Goal: Task Accomplishment & Management: Complete application form

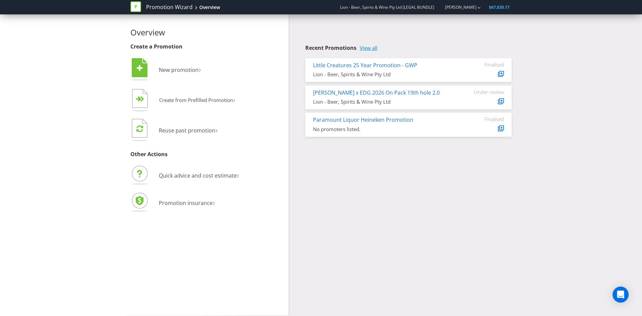
click at [376, 50] on link "View all" at bounding box center [369, 48] width 18 height 6
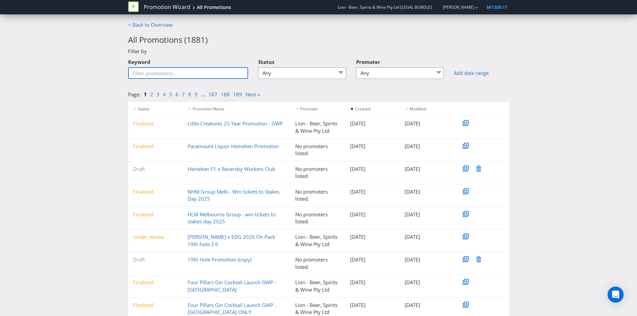
click at [155, 72] on input "Keyword" at bounding box center [188, 73] width 120 height 12
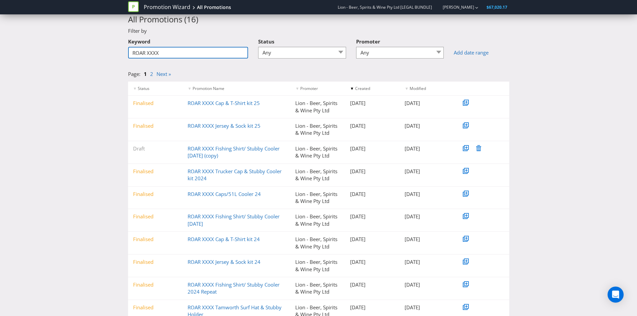
scroll to position [44, 0]
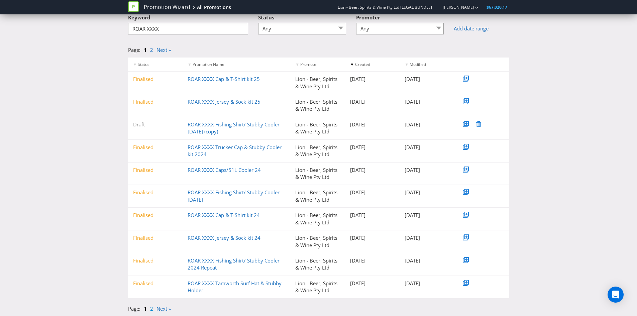
click at [150, 309] on link "2" at bounding box center [151, 308] width 3 height 7
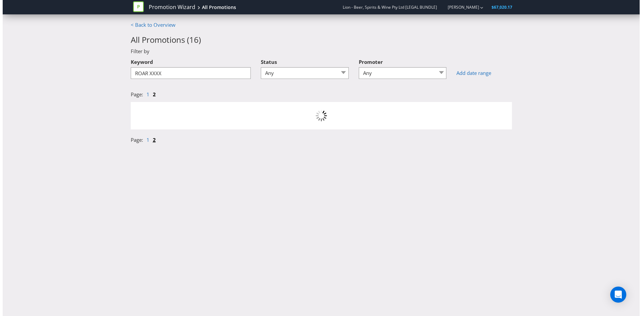
scroll to position [0, 0]
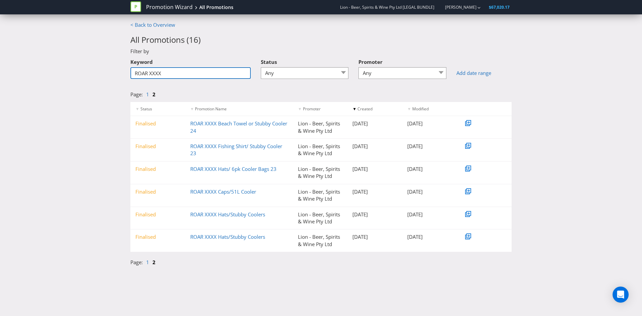
click at [185, 77] on input "ROAR XXXX" at bounding box center [190, 73] width 120 height 12
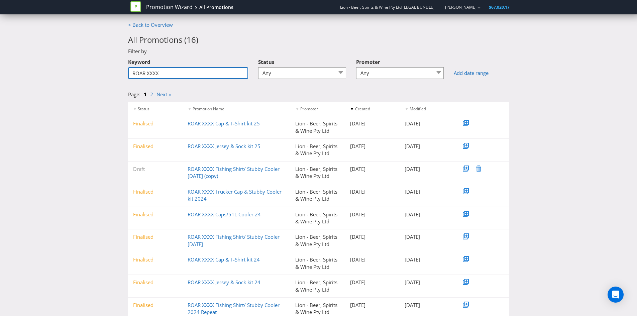
click at [177, 74] on input "ROAR XXXX" at bounding box center [188, 73] width 120 height 12
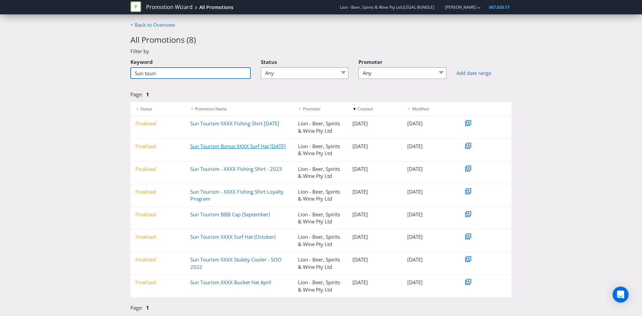
type input "Sun touri"
click at [221, 144] on link "Sun Tourism Bonus XXXX Surf Hat [DATE]" at bounding box center [237, 146] width 95 height 7
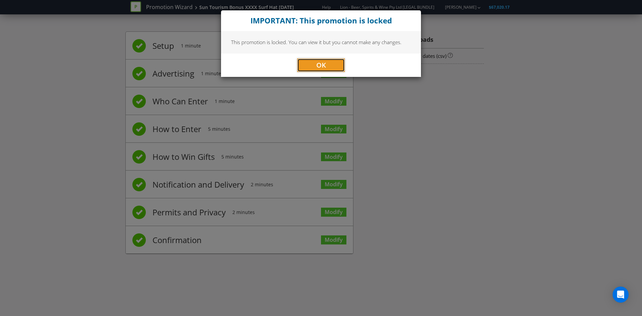
click at [322, 59] on button "OK" at bounding box center [320, 64] width 47 height 13
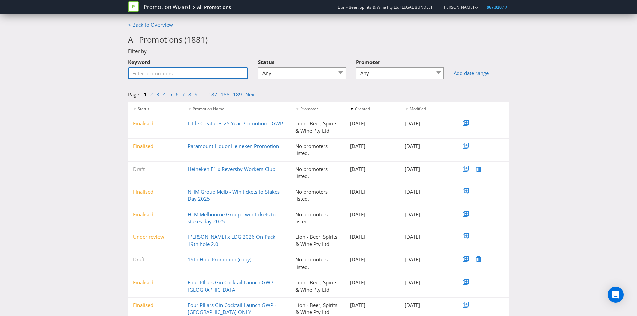
click at [166, 75] on input "Keyword" at bounding box center [188, 73] width 120 height 12
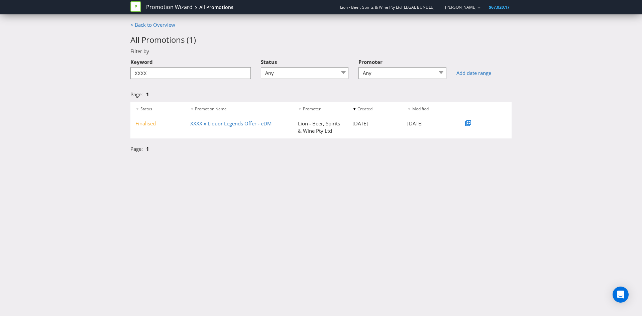
click at [209, 80] on div "Keyword XXXX" at bounding box center [190, 69] width 130 height 29
click at [206, 70] on input "XXXX" at bounding box center [190, 73] width 120 height 12
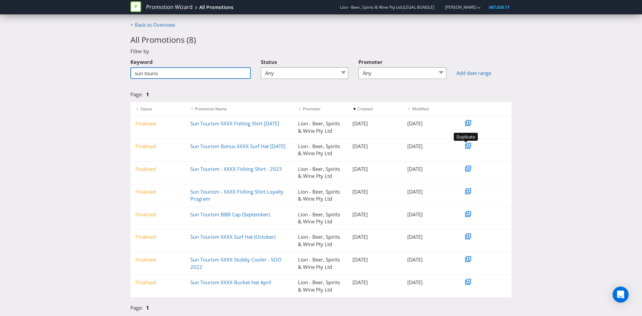
type input "sun touris"
click at [468, 146] on icon at bounding box center [468, 144] width 3 height 3
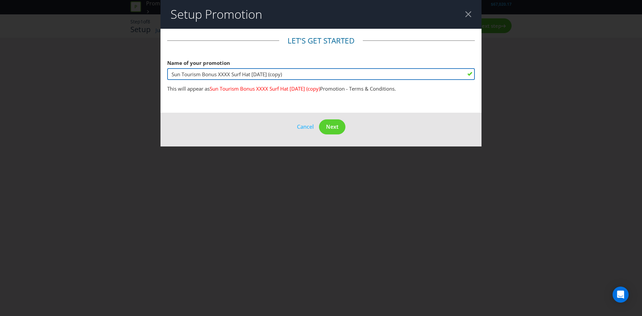
click at [213, 74] on input "Sun Tourism Bonus XXXX Surf Hat [DATE] (copy)" at bounding box center [321, 74] width 308 height 12
click at [217, 74] on input "Sun Tourism Bonus XXXX Surf Hat [DATE] (copy)" at bounding box center [321, 74] width 308 height 12
drag, startPoint x: 214, startPoint y: 73, endPoint x: 201, endPoint y: 75, distance: 13.1
click at [201, 75] on input "Sun Tourism XXXX Surf Hat [DATE] (copy)" at bounding box center [321, 74] width 308 height 12
click at [171, 72] on input "Sun Tourism XXXX Surf Hat [DATE] (copy)" at bounding box center [321, 74] width 308 height 12
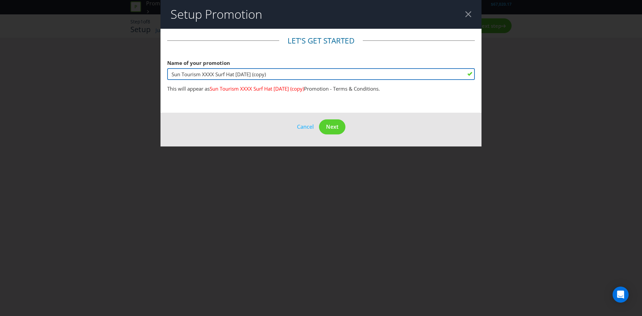
paste input "XXXX"
drag, startPoint x: 215, startPoint y: 74, endPoint x: 287, endPoint y: 71, distance: 71.9
click at [287, 71] on input "XXXX Sun Tourism XXXX Surf Hat [DATE] (copy)" at bounding box center [321, 74] width 308 height 12
drag, startPoint x: 185, startPoint y: 76, endPoint x: 188, endPoint y: 74, distance: 3.6
click at [185, 76] on input "XXXX Sun Tourism Trucker Caps [DATE] Promotion" at bounding box center [321, 74] width 308 height 12
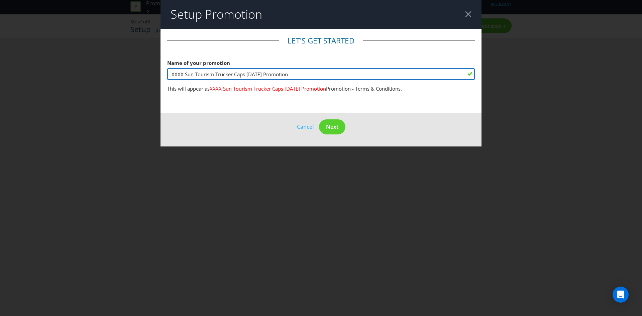
drag, startPoint x: 201, startPoint y: 72, endPoint x: 243, endPoint y: 71, distance: 42.1
click at [243, 71] on input "XXXX Sun Tourism Trucker Caps [DATE] Promotion" at bounding box center [321, 74] width 308 height 12
click at [285, 72] on input "XXXX Sun Tourism Trucker Caps [DATE] Promotion" at bounding box center [321, 74] width 308 height 12
click at [247, 72] on input "XXXX Sun Tourism Trucker Caps [DATE] Promotion" at bounding box center [321, 74] width 308 height 12
drag, startPoint x: 247, startPoint y: 74, endPoint x: 269, endPoint y: 72, distance: 22.1
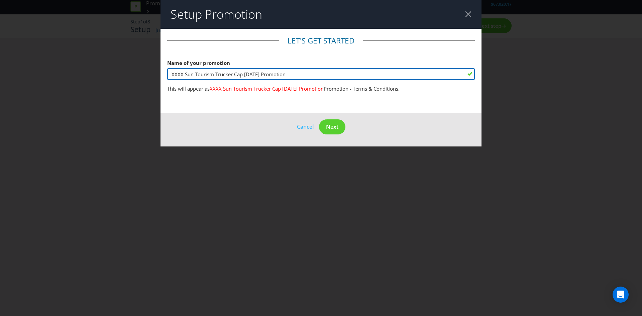
click at [269, 72] on input "XXXX Sun Tourism Trucker Cap [DATE] Promotion" at bounding box center [321, 74] width 308 height 12
paste input "[DATE]"
type input "XXXX Sun Tourism Trucker Cap Promotion [DATE]"
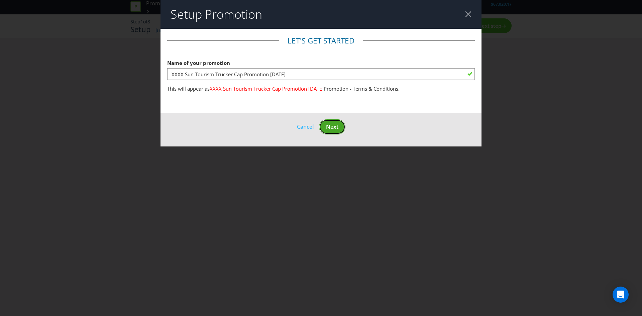
click at [335, 124] on span "Next" at bounding box center [332, 126] width 12 height 7
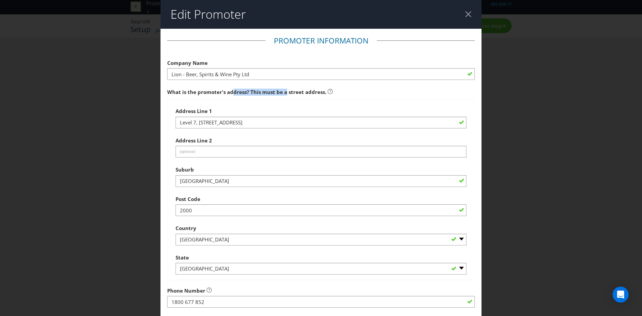
drag, startPoint x: 232, startPoint y: 94, endPoint x: 283, endPoint y: 98, distance: 50.9
click at [283, 98] on span "What is the promoter's address? This must be a street address." at bounding box center [321, 92] width 308 height 14
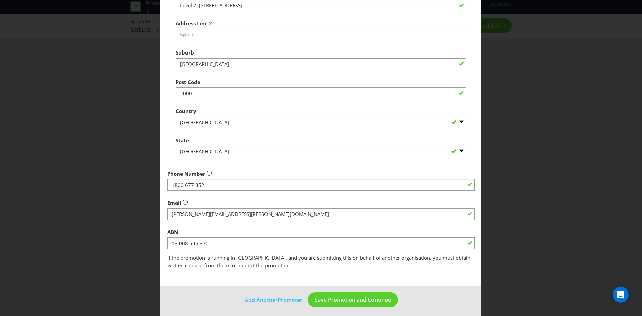
scroll to position [120, 0]
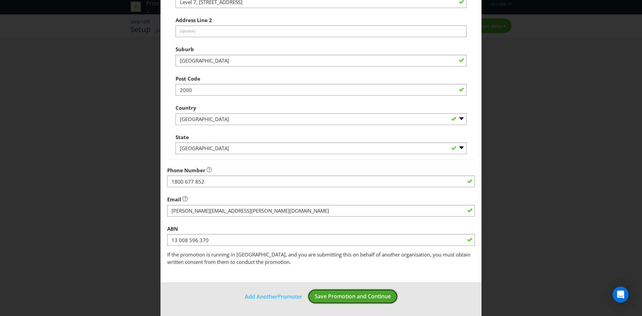
click at [330, 296] on span "Save Promotion and Continue" at bounding box center [353, 295] width 76 height 7
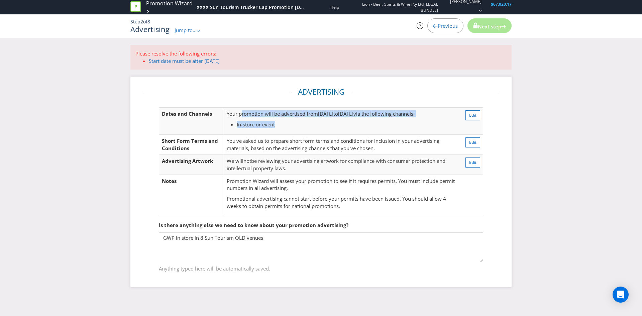
drag, startPoint x: 241, startPoint y: 113, endPoint x: 327, endPoint y: 119, distance: 86.1
click at [327, 119] on td "Your promotion will be advertised from [DATE] to [DATE] via the following chann…" at bounding box center [341, 121] width 235 height 27
click at [347, 124] on li "In-store or event" at bounding box center [346, 124] width 219 height 7
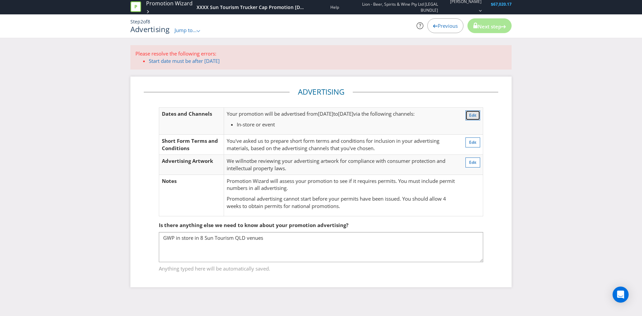
click at [472, 115] on span "Edit" at bounding box center [472, 115] width 7 height 6
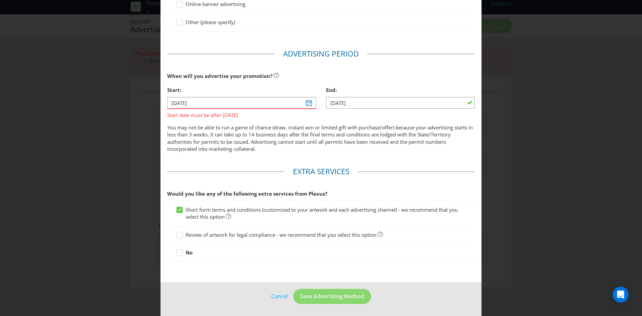
scroll to position [35, 0]
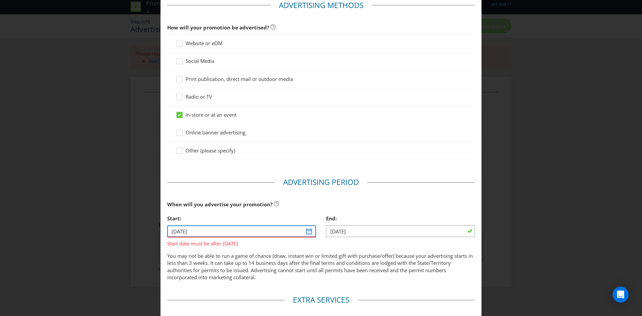
click at [205, 233] on input "[DATE]" at bounding box center [241, 231] width 149 height 12
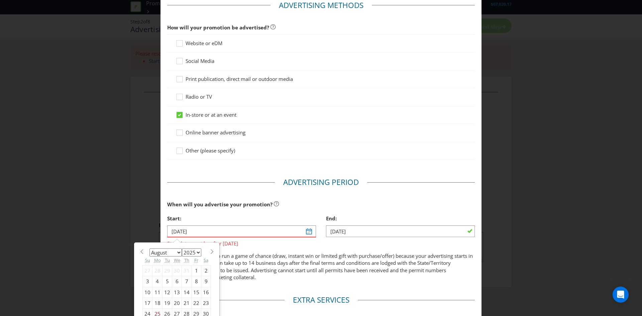
click at [178, 252] on select "January February March April May June July August September October November De…" at bounding box center [165, 252] width 32 height 8
select select "9"
click at [149, 248] on select "January February March April May June July August September October November De…" at bounding box center [165, 252] width 32 height 8
click at [174, 268] on div "1" at bounding box center [177, 270] width 10 height 11
type input "[DATE]"
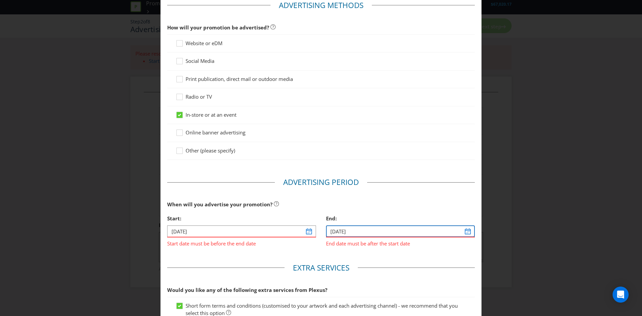
click at [463, 233] on input "[DATE]" at bounding box center [400, 231] width 149 height 12
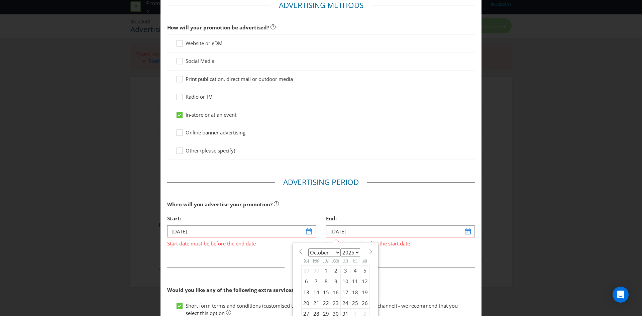
click at [355, 252] on select "2025 2026 2027 2028 2029 2030 2031 2032 2033 2034 2035" at bounding box center [350, 252] width 19 height 8
select select "2026"
click at [341, 248] on select "2025 2026 2027 2028 2029 2030 2031 2032 2033 2034 2035" at bounding box center [350, 252] width 19 height 8
click at [342, 270] on div "1" at bounding box center [346, 270] width 10 height 11
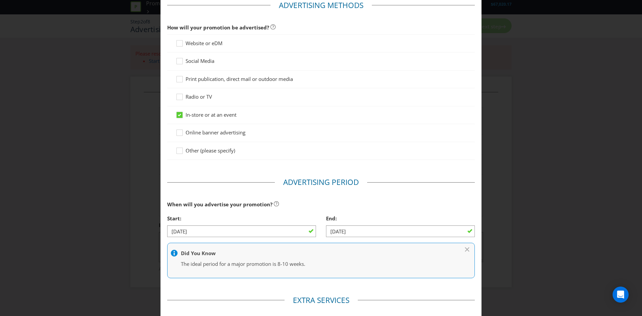
type input "[DATE]"
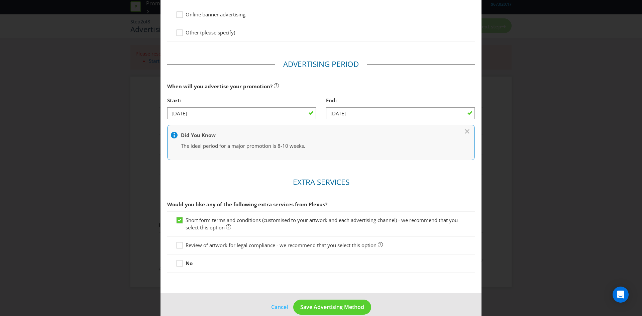
scroll to position [164, 0]
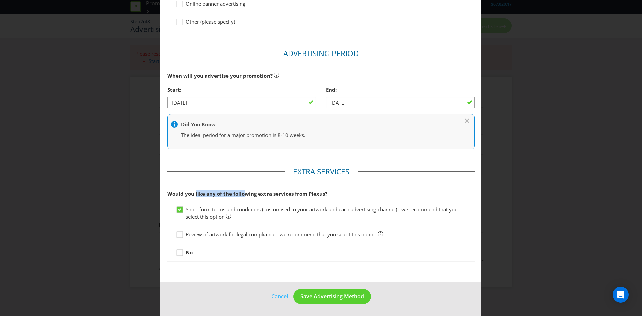
drag, startPoint x: 194, startPoint y: 197, endPoint x: 242, endPoint y: 195, distance: 47.8
click at [242, 195] on span "Would you like any of the following extra services from Plexus?" at bounding box center [247, 193] width 160 height 7
click at [185, 185] on fieldset "Extra Services Would you like any of the following extra services from Plexus? …" at bounding box center [321, 215] width 308 height 99
click at [178, 232] on div at bounding box center [179, 232] width 3 height 3
click at [0, 0] on input "Review of artwork for legal compliance - we recommend that you select this opti…" at bounding box center [0, 0] width 0 height 0
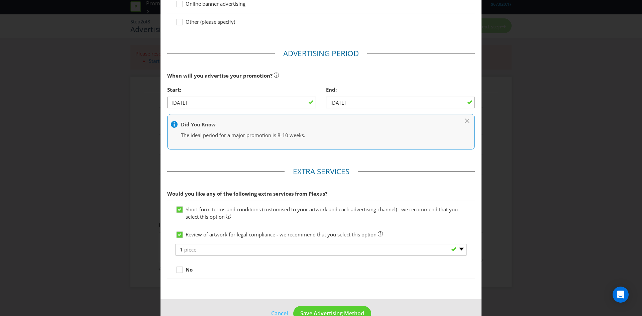
click at [247, 282] on fieldset "Extra Services Would you like any of the following extra services from Plexus? …" at bounding box center [321, 224] width 308 height 116
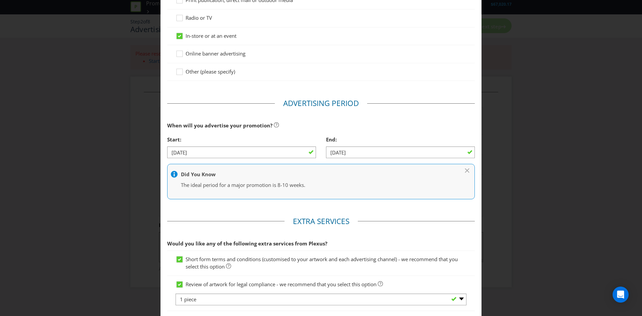
scroll to position [181, 0]
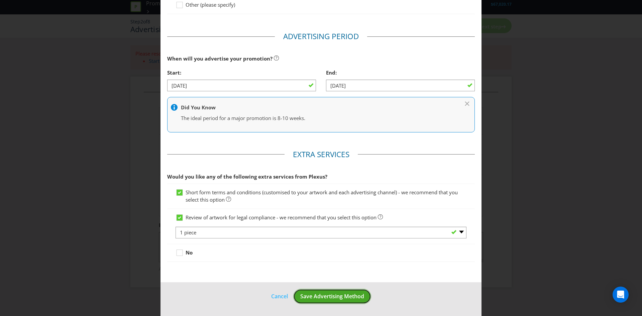
click at [328, 296] on span "Save Advertising Method" at bounding box center [332, 295] width 64 height 7
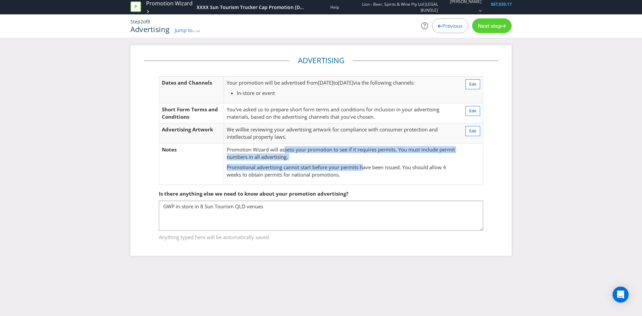
drag, startPoint x: 285, startPoint y: 152, endPoint x: 365, endPoint y: 165, distance: 81.0
click at [365, 165] on td "Promotion Wizard will assess your promotion to see if it requires permits. You …" at bounding box center [341, 163] width 235 height 41
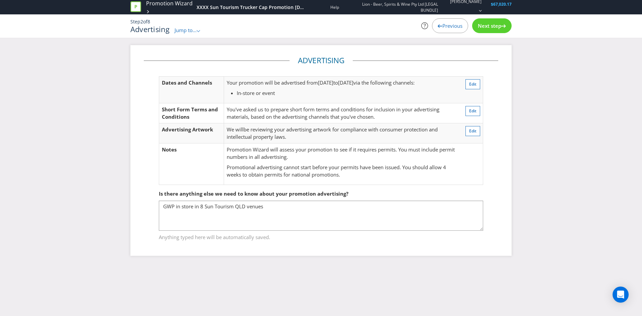
click at [351, 174] on p "Promotional advertising cannot start before your permits have been issued. You …" at bounding box center [341, 171] width 229 height 14
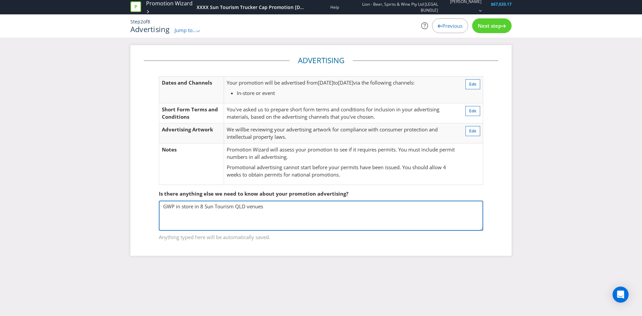
click at [224, 217] on textarea "GWP in store in 8 Sun Tourism QLD venues" at bounding box center [321, 216] width 324 height 30
click at [172, 207] on textarea "GWP in store in 8 Sun Tourism QLD venues" at bounding box center [321, 216] width 324 height 30
click at [185, 219] on textarea "GWP in store in 8 Sun Tourism QLD venues" at bounding box center [321, 216] width 324 height 30
click at [214, 210] on textarea "GWP in store in 8 Sun Tourism QLD venues" at bounding box center [321, 216] width 324 height 30
click at [251, 209] on textarea "GWP in store in 8 Sun Tourism QLD venues" at bounding box center [321, 216] width 324 height 30
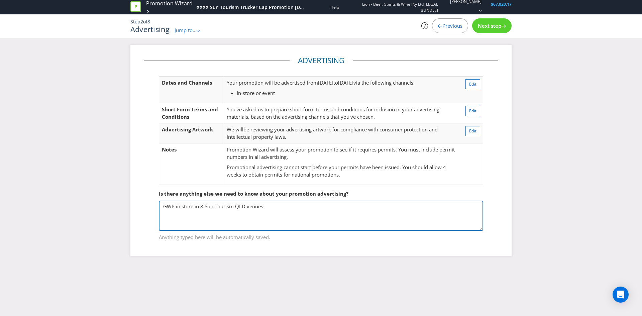
click at [235, 224] on textarea "GWP in store in 8 Sun Tourism QLD venues" at bounding box center [321, 216] width 324 height 30
click at [215, 209] on textarea "GWP in store in 8 Sun Tourism QLD venues" at bounding box center [321, 216] width 324 height 30
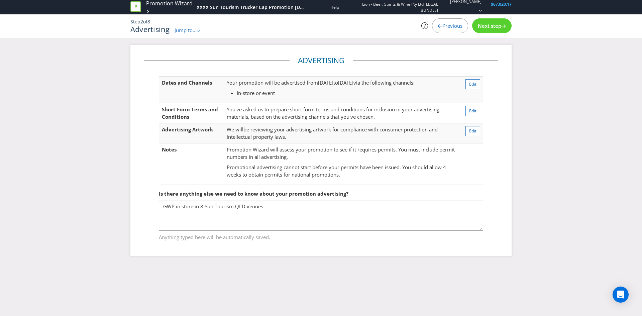
drag, startPoint x: 288, startPoint y: 88, endPoint x: 300, endPoint y: 91, distance: 12.3
click at [300, 91] on td "Your promotion will be advertised from [DATE] to [DATE] via the following chann…" at bounding box center [341, 89] width 235 height 27
drag, startPoint x: 246, startPoint y: 92, endPoint x: 223, endPoint y: 94, distance: 22.8
click at [246, 92] on span "In-store or event" at bounding box center [256, 93] width 38 height 7
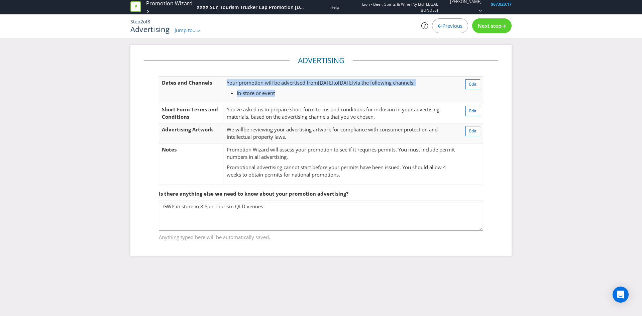
drag, startPoint x: 223, startPoint y: 94, endPoint x: 311, endPoint y: 97, distance: 88.0
click at [311, 97] on tr "Dates and Channels Your promotion will be advertised from [DATE] to [DATE] via …" at bounding box center [321, 89] width 324 height 27
click at [353, 96] on li "In-store or event" at bounding box center [346, 93] width 219 height 7
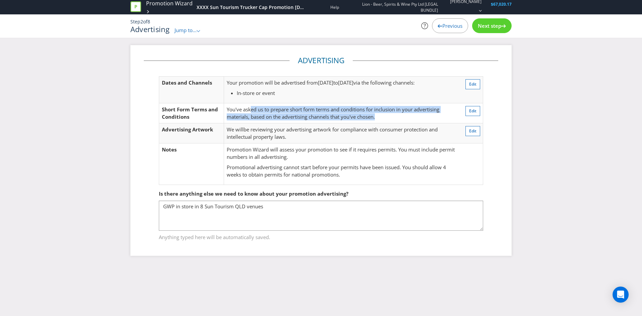
drag, startPoint x: 251, startPoint y: 113, endPoint x: 379, endPoint y: 117, distance: 128.4
click at [379, 117] on td "You've asked us to prepare short form terms and conditions for inclusion in you…" at bounding box center [341, 113] width 235 height 20
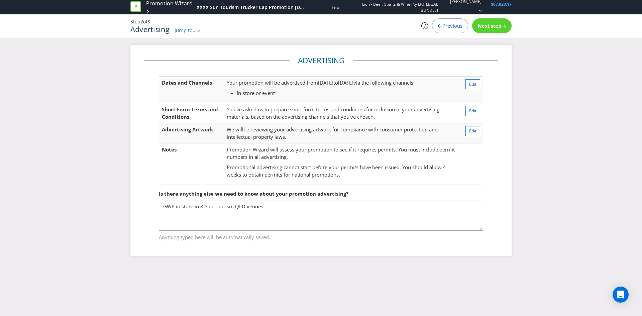
click at [352, 129] on span "be reviewing your advertising artwork for compliance with consumer protection a…" at bounding box center [332, 133] width 211 height 14
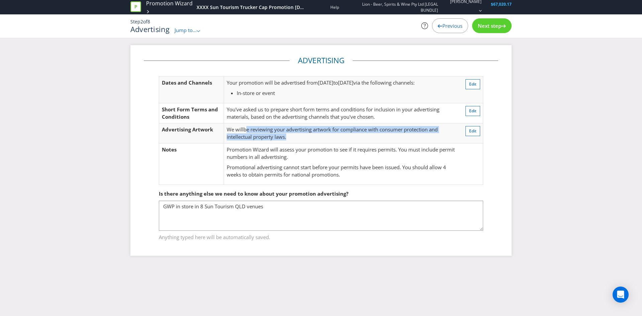
drag, startPoint x: 288, startPoint y: 133, endPoint x: 316, endPoint y: 136, distance: 28.0
click at [316, 136] on td "We will be reviewing your advertising artwork for compliance with consumer prot…" at bounding box center [341, 133] width 235 height 20
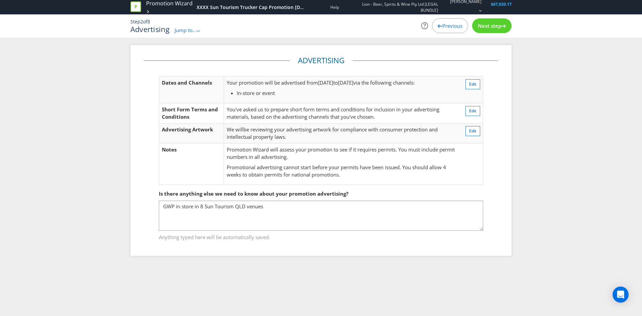
click at [315, 152] on p "Promotion Wizard will assess your promotion to see if it requires permits. You …" at bounding box center [341, 153] width 229 height 14
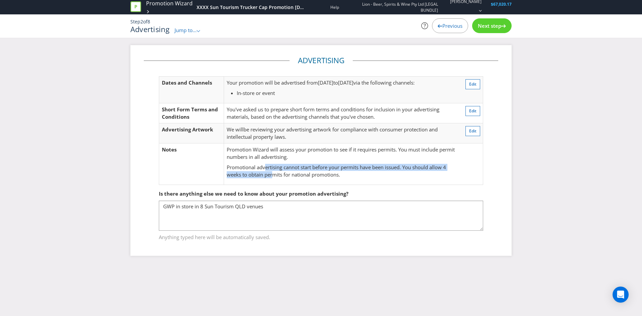
drag, startPoint x: 271, startPoint y: 173, endPoint x: 260, endPoint y: 167, distance: 12.6
click at [260, 167] on p "Promotional advertising cannot start before your permits have been issued. You …" at bounding box center [341, 171] width 229 height 14
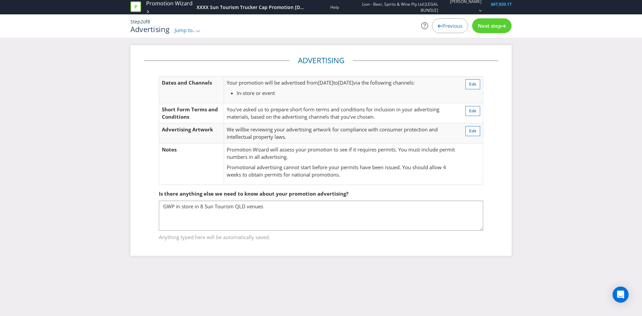
click at [241, 182] on fieldset "Is there anything else we need to know about your promotion advertising? GWP in…" at bounding box center [321, 211] width 354 height 69
click at [483, 30] on div "Next step" at bounding box center [491, 25] width 39 height 15
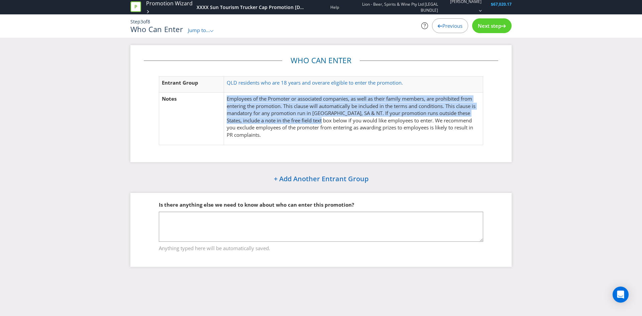
drag, startPoint x: 228, startPoint y: 99, endPoint x: 316, endPoint y: 119, distance: 90.5
click at [316, 119] on p "Employees of the Promoter or associated companies, as well as their family memb…" at bounding box center [353, 116] width 253 height 43
click at [245, 123] on p "Employees of the Promoter or associated companies, as well as their family memb…" at bounding box center [353, 116] width 253 height 43
drag, startPoint x: 241, startPoint y: 101, endPoint x: 451, endPoint y: 115, distance: 210.8
click at [451, 115] on p "Employees of the Promoter or associated companies, as well as their family memb…" at bounding box center [353, 116] width 253 height 43
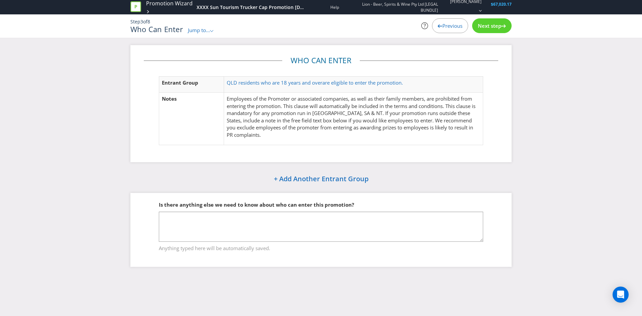
click at [302, 119] on p "Employees of the Promoter or associated companies, as well as their family memb…" at bounding box center [353, 116] width 253 height 43
drag, startPoint x: 280, startPoint y: 122, endPoint x: 302, endPoint y: 122, distance: 21.7
click at [302, 122] on p "Employees of the Promoter or associated companies, as well as their family memb…" at bounding box center [353, 116] width 253 height 43
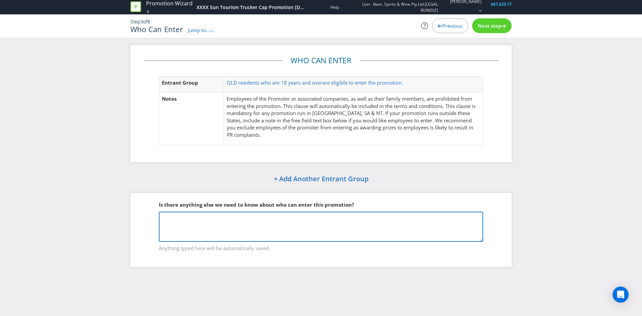
click at [210, 227] on textarea at bounding box center [321, 227] width 324 height 30
type textarea "QLD only"
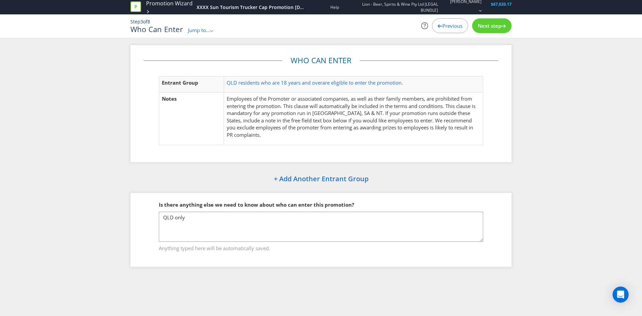
click at [502, 27] on icon at bounding box center [503, 25] width 5 height 3
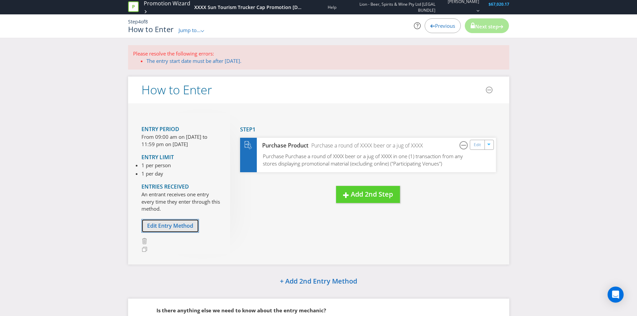
click at [162, 226] on span "Edit Entry Method" at bounding box center [170, 225] width 46 height 7
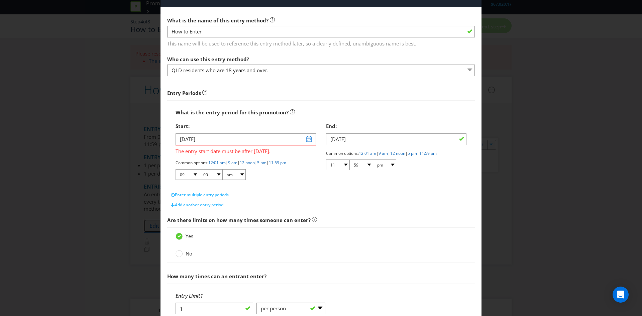
scroll to position [21, 0]
click at [216, 143] on input "[DATE]" at bounding box center [245, 140] width 140 height 12
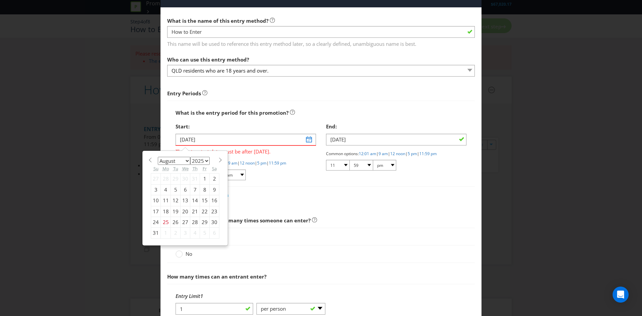
click at [164, 161] on select "January February March April May June July August September October November De…" at bounding box center [174, 161] width 32 height 8
select select "9"
click at [158, 157] on select "January February March April May June July August September October November De…" at bounding box center [174, 161] width 32 height 8
click at [181, 179] on div "1" at bounding box center [185, 178] width 10 height 11
type input "[DATE]"
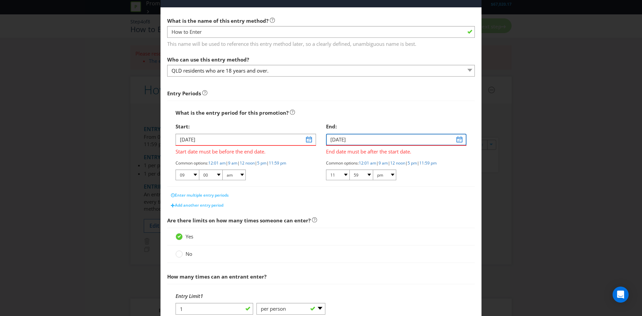
click at [341, 139] on input "[DATE]" at bounding box center [396, 140] width 140 height 12
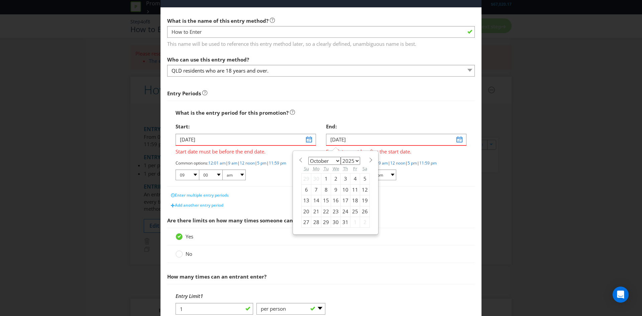
click at [352, 159] on select "2025 2026 2027 2028 2029 2030 2031 2032 2033 2034 2035" at bounding box center [350, 161] width 19 height 8
select select "2026"
click at [341, 157] on select "2025 2026 2027 2028 2029 2030 2031 2032 2033 2034 2035" at bounding box center [350, 161] width 19 height 8
click at [341, 178] on div "1" at bounding box center [346, 178] width 10 height 11
type input "[DATE]"
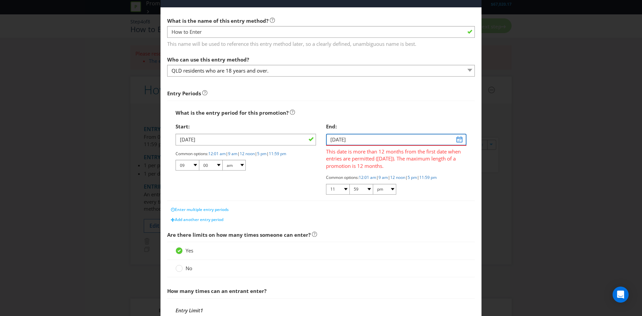
click at [455, 139] on input "[DATE]" at bounding box center [396, 140] width 140 height 12
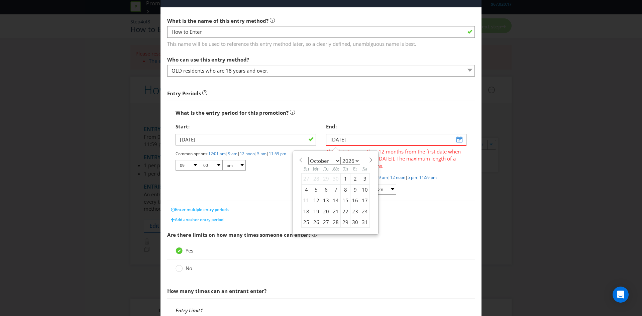
click at [347, 159] on select "2025 2026 2027 2028 2029 2030 2031 2032 2033 2034 2035" at bounding box center [350, 161] width 19 height 8
select select "2025"
click at [341, 157] on select "2025 2026 2027 2028 2029 2030 2031 2032 2033 2034 2035" at bounding box center [350, 161] width 19 height 8
click at [325, 163] on select "January February March April May June July August September October November De…" at bounding box center [324, 161] width 32 height 8
select select "8"
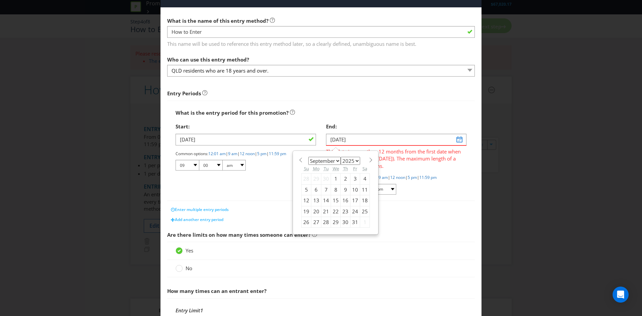
click at [308, 157] on select "January February March April May June July August September October November De…" at bounding box center [324, 161] width 32 height 8
click at [325, 223] on div "30" at bounding box center [326, 222] width 10 height 11
type input "[DATE]"
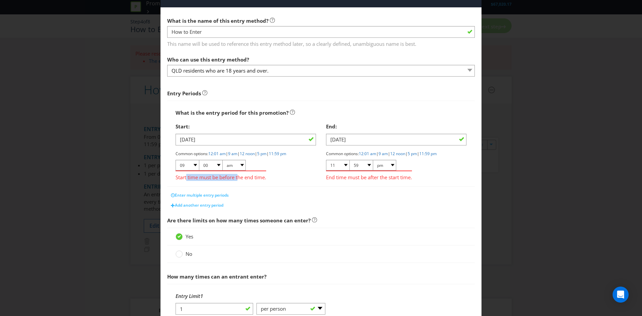
drag, startPoint x: 186, startPoint y: 180, endPoint x: 237, endPoint y: 178, distance: 51.2
click at [237, 178] on span "Start time must be before the end time." at bounding box center [220, 176] width 91 height 10
click at [243, 181] on span "Start time must be before the end time." at bounding box center [220, 176] width 91 height 10
drag, startPoint x: 201, startPoint y: 179, endPoint x: 213, endPoint y: 178, distance: 12.1
click at [213, 178] on span "Start time must be before the end time." at bounding box center [220, 176] width 91 height 10
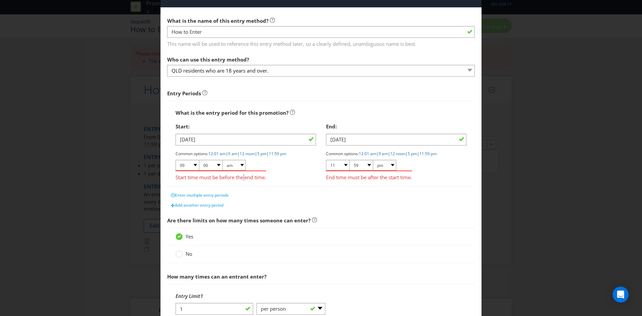
click at [244, 179] on span "Start time must be before the end time." at bounding box center [220, 176] width 91 height 10
click at [429, 136] on input "[DATE]" at bounding box center [396, 140] width 140 height 12
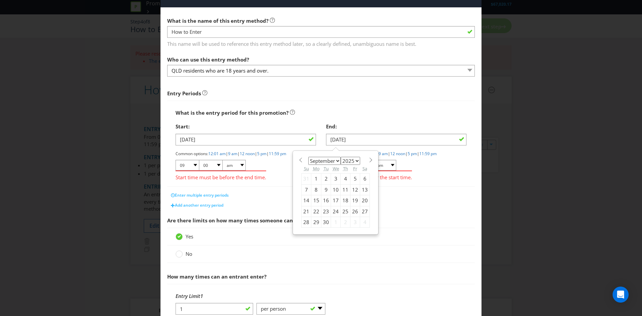
click at [352, 162] on select "2025 2026 2027 2028 2029 2030 2031 2032 2033 2034 2035" at bounding box center [350, 161] width 19 height 8
select select "2026"
click at [341, 157] on select "2025 2026 2027 2028 2029 2030 2031 2032 2033 2034 2035" at bounding box center [350, 161] width 19 height 8
click at [356, 243] on div "Yes" at bounding box center [321, 237] width 308 height 18
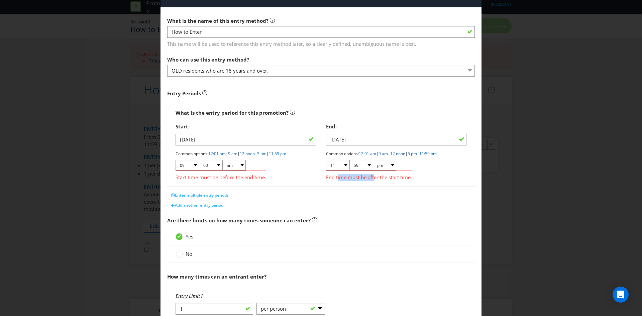
drag, startPoint x: 336, startPoint y: 179, endPoint x: 373, endPoint y: 177, distance: 36.8
click at [373, 177] on span "End time must be after the start time." at bounding box center [369, 176] width 86 height 10
click at [368, 193] on div "Enter multiple entry periods" at bounding box center [321, 195] width 308 height 10
click at [234, 153] on link "9 am" at bounding box center [232, 154] width 9 height 6
click at [237, 152] on link "9 am" at bounding box center [232, 154] width 9 height 6
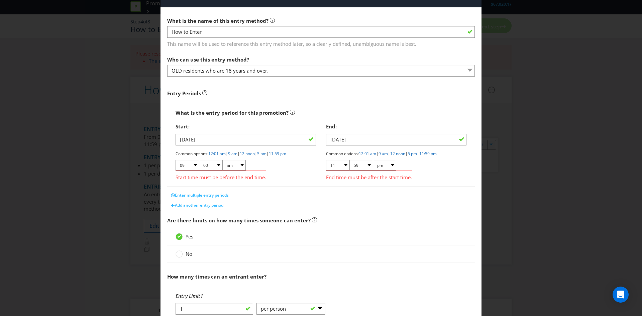
drag, startPoint x: 260, startPoint y: 179, endPoint x: 253, endPoint y: 174, distance: 8.4
click at [261, 179] on span "Start time must be before the end time." at bounding box center [220, 176] width 91 height 10
click at [194, 162] on select "01 02 03 04 05 06 07 08 09 10 11 12" at bounding box center [186, 165] width 23 height 11
click at [175, 160] on select "01 02 03 04 05 06 07 08 09 10 11 12" at bounding box center [186, 165] width 23 height 11
click at [346, 141] on input "[DATE]" at bounding box center [396, 140] width 140 height 12
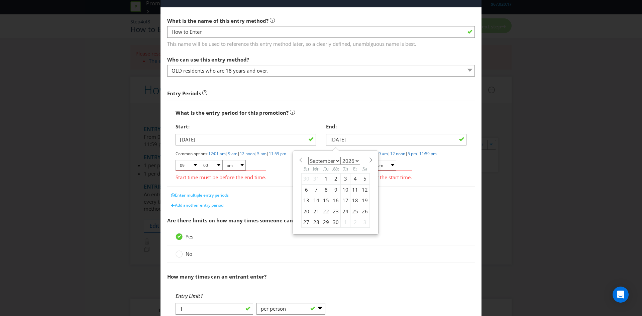
click at [332, 222] on div "30" at bounding box center [336, 222] width 10 height 11
type input "[DATE]"
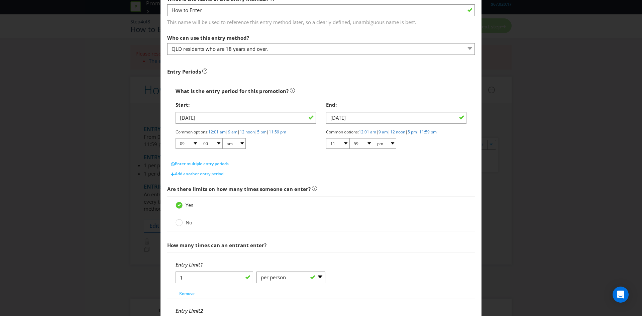
scroll to position [55, 0]
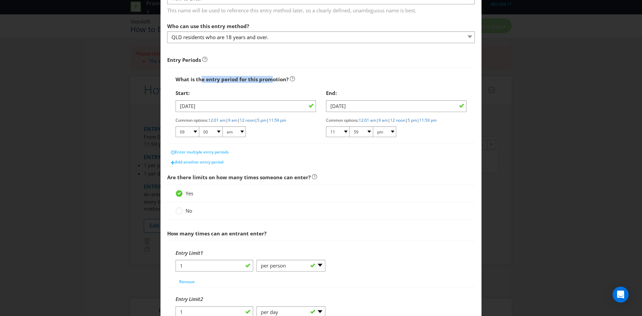
drag, startPoint x: 200, startPoint y: 78, endPoint x: 272, endPoint y: 73, distance: 71.7
click at [270, 74] on div "What is the entry period for this promotion?" at bounding box center [320, 80] width 291 height 14
click at [266, 86] on div "Start:" at bounding box center [245, 93] width 140 height 14
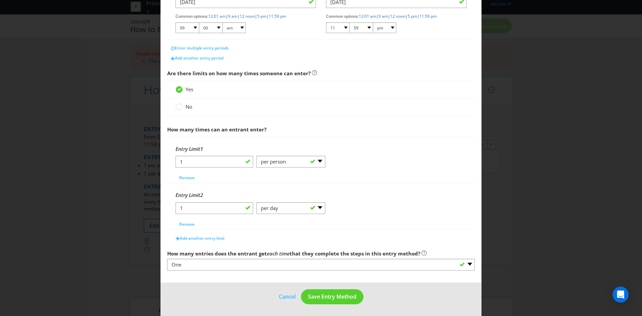
scroll to position [159, 0]
drag, startPoint x: 219, startPoint y: 254, endPoint x: 359, endPoint y: 255, distance: 139.7
click at [359, 255] on span "How many entries does the entrant get each time that they complete the steps in…" at bounding box center [293, 253] width 253 height 7
click at [275, 250] on em "each time" at bounding box center [278, 253] width 23 height 7
drag, startPoint x: 275, startPoint y: 252, endPoint x: 324, endPoint y: 250, distance: 48.8
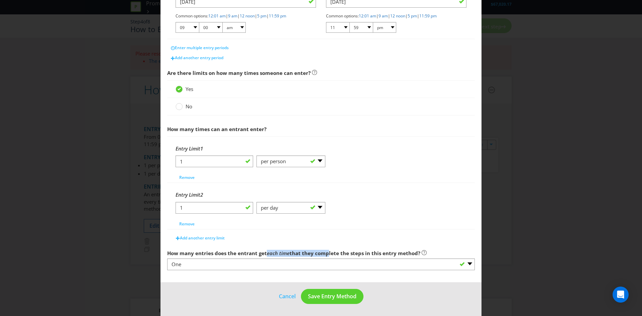
click at [324, 250] on span "How many entries does the entrant get each time that they complete the steps in…" at bounding box center [293, 253] width 253 height 7
click at [339, 240] on div "Add another entry limit" at bounding box center [321, 236] width 308 height 13
click at [322, 293] on span "Save Entry Method" at bounding box center [332, 295] width 48 height 7
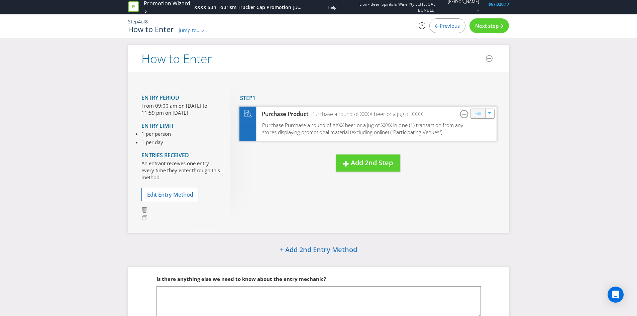
click at [474, 111] on link "Edit" at bounding box center [477, 114] width 7 height 8
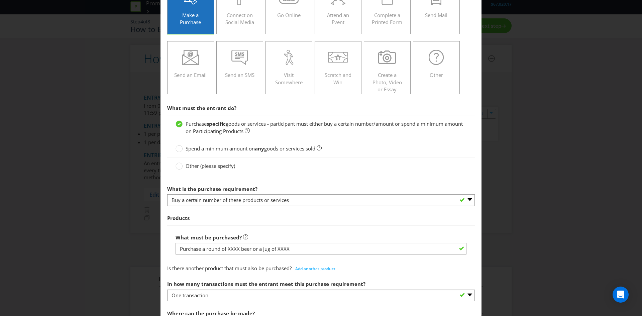
scroll to position [67, 0]
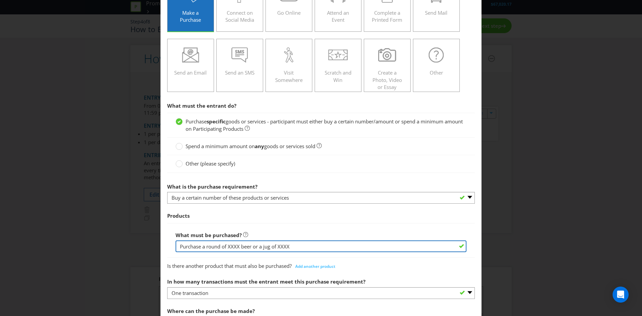
drag, startPoint x: 194, startPoint y: 248, endPoint x: 303, endPoint y: 247, distance: 109.6
click at [303, 247] on input "Purchase a round of XXXX beer or a jug of XXXX" at bounding box center [320, 246] width 291 height 12
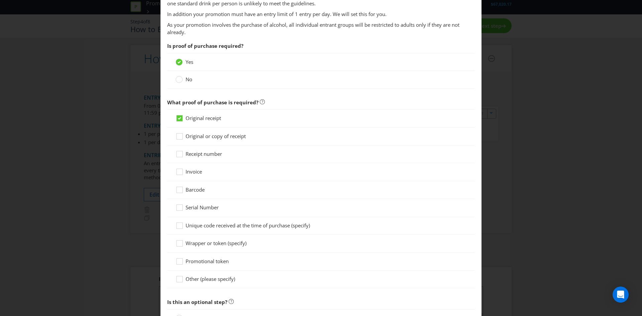
scroll to position [541, 0]
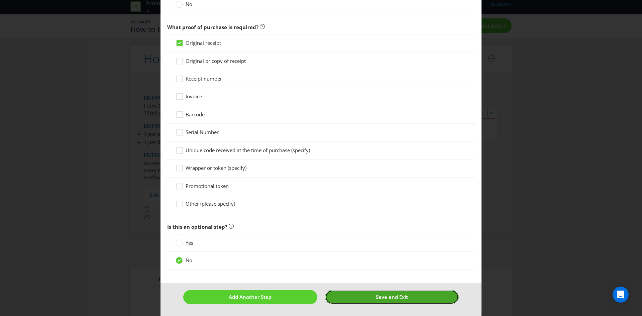
click at [349, 297] on button "Save and Exit" at bounding box center [392, 297] width 134 height 14
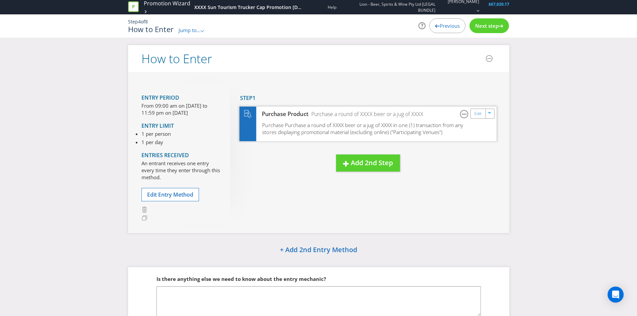
click at [307, 133] on span "Purchase Purchase a round of XXXX beer or a jug of XXXX in one (1) transaction …" at bounding box center [362, 128] width 201 height 14
click at [478, 113] on link "Edit" at bounding box center [477, 114] width 7 height 8
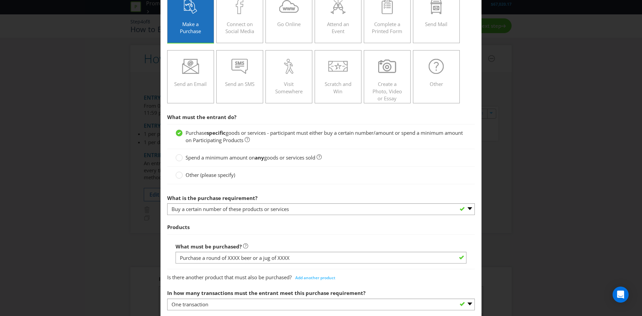
scroll to position [67, 0]
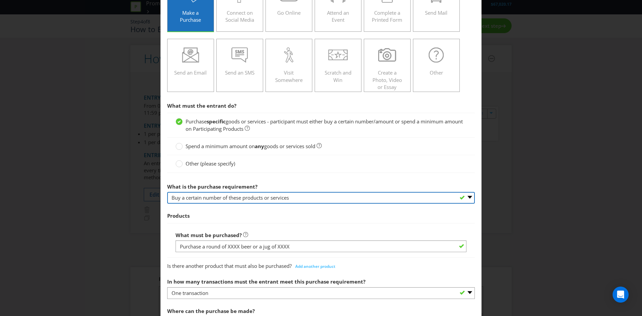
click at [208, 199] on select "-- Please select -- Buy a certain number of these products or services Spend a …" at bounding box center [321, 198] width 308 height 12
click at [167, 192] on select "-- Please select -- Buy a certain number of these products or services Spend a …" at bounding box center [321, 198] width 308 height 12
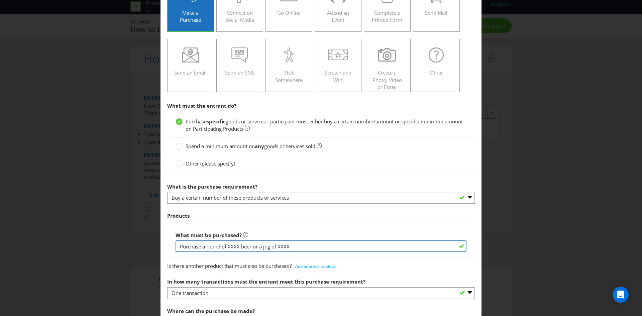
click at [195, 250] on input "Purchase a round of XXXX beer or a jug of XXXX" at bounding box center [320, 246] width 291 height 12
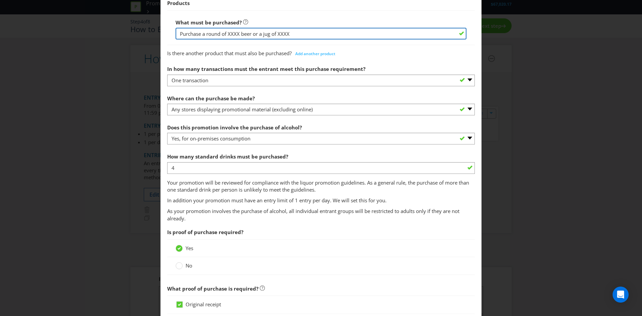
scroll to position [267, 0]
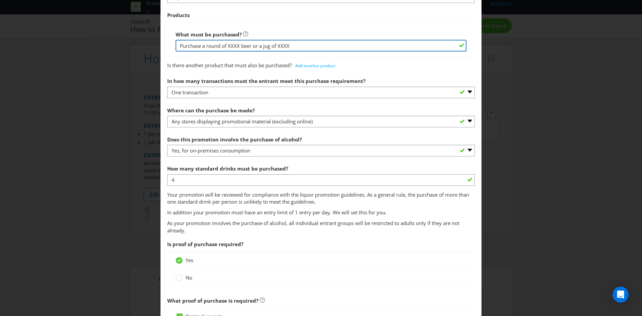
drag, startPoint x: 251, startPoint y: 46, endPoint x: 293, endPoint y: 45, distance: 42.5
click at [293, 45] on input "Purchase a round of XXXX beer or a jug of XXXX" at bounding box center [320, 46] width 291 height 12
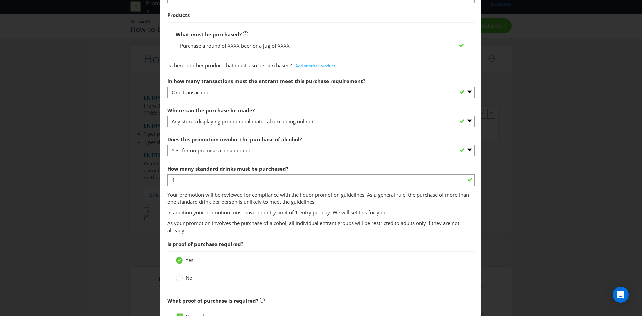
click at [303, 28] on div "What must be purchased? Purchase a round of XXXX beer or a jug of XXXX" at bounding box center [320, 40] width 291 height 24
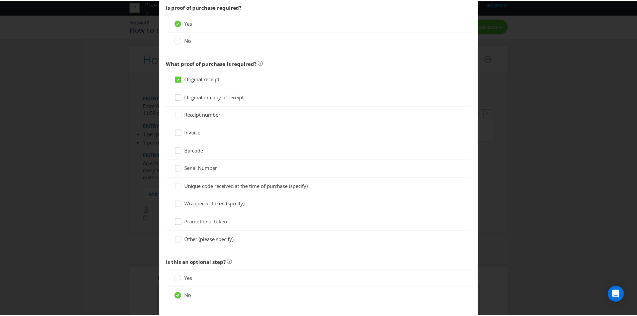
scroll to position [541, 0]
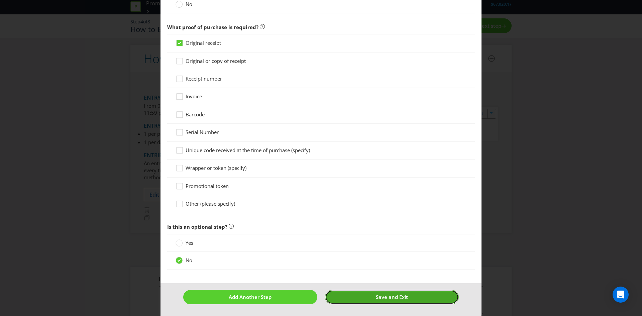
click at [355, 297] on button "Save and Exit" at bounding box center [392, 297] width 134 height 14
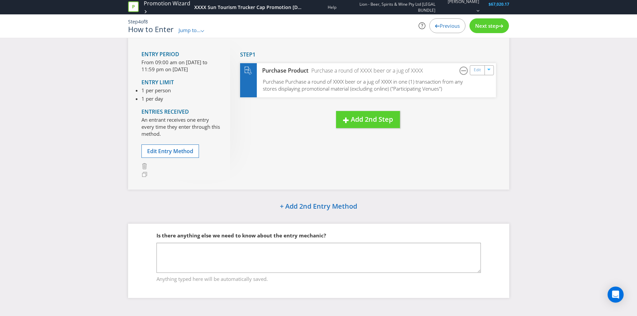
scroll to position [10, 0]
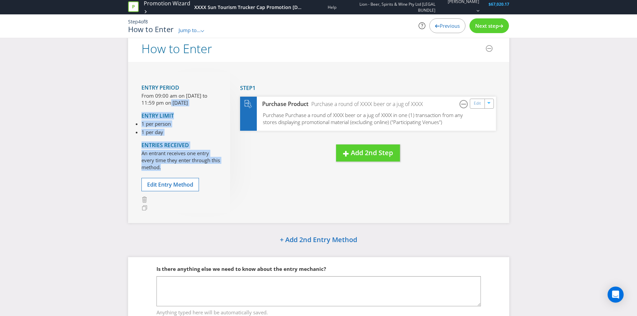
drag, startPoint x: 155, startPoint y: 103, endPoint x: 218, endPoint y: 168, distance: 91.0
click at [218, 168] on div "Entry Period From 09:00 am on [DATE] to 11:59 pm on [DATE] Entry Limit 1 per pe…" at bounding box center [185, 142] width 89 height 141
click at [242, 174] on h3 "Drag here to move step" at bounding box center [247, 160] width 14 height 29
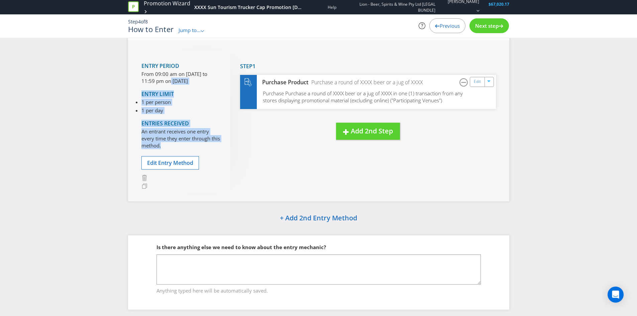
scroll to position [43, 0]
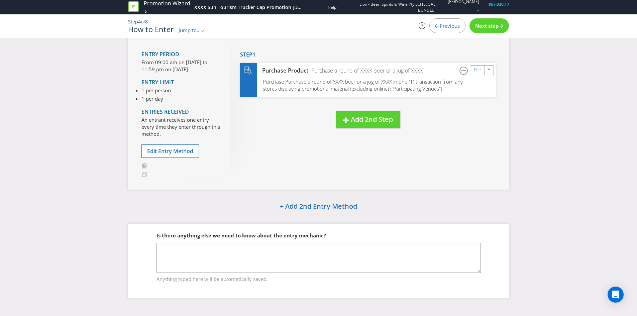
click at [493, 28] on span "Next step" at bounding box center [486, 25] width 23 height 7
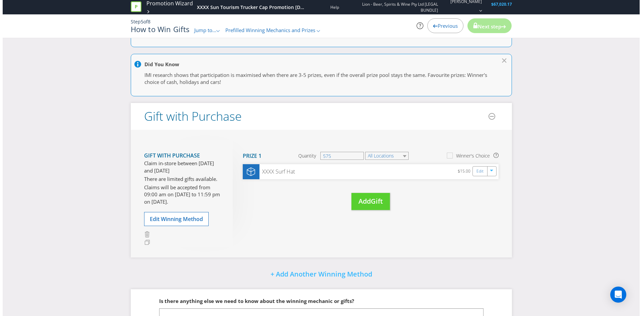
scroll to position [100, 0]
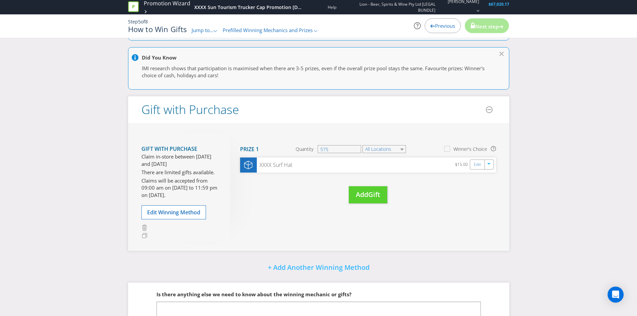
click at [192, 212] on div "Gift with Purchase Claim in-store between [DATE] and [DATE] There are limited g…" at bounding box center [185, 187] width 89 height 108
click at [188, 219] on button "Edit Winning Method" at bounding box center [173, 212] width 65 height 14
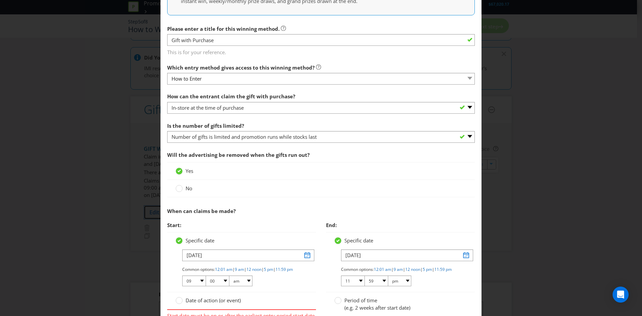
scroll to position [134, 0]
click at [216, 254] on input "[DATE]" at bounding box center [248, 255] width 132 height 12
click at [185, 275] on select "January February March April May June July August September October November De…" at bounding box center [174, 276] width 32 height 8
select select "9"
click at [158, 272] on select "January February March April May June July August September October November De…" at bounding box center [174, 276] width 32 height 8
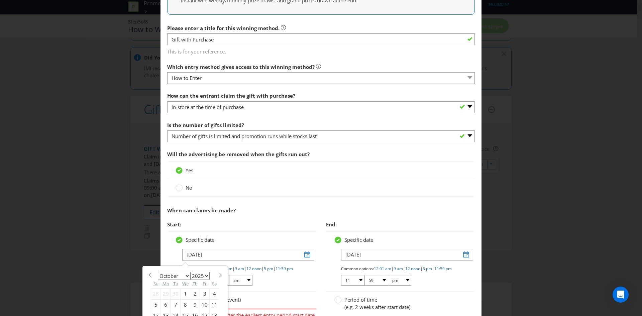
click at [184, 295] on div "1" at bounding box center [185, 293] width 10 height 11
type input "[DATE]"
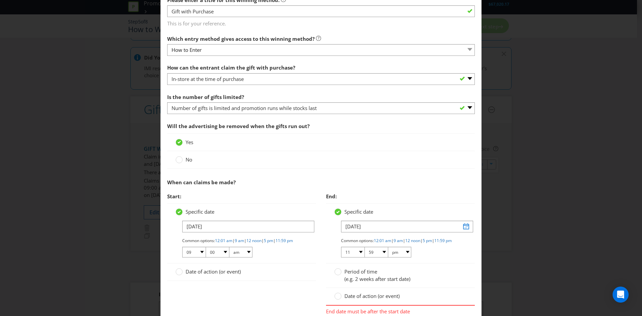
scroll to position [201, 0]
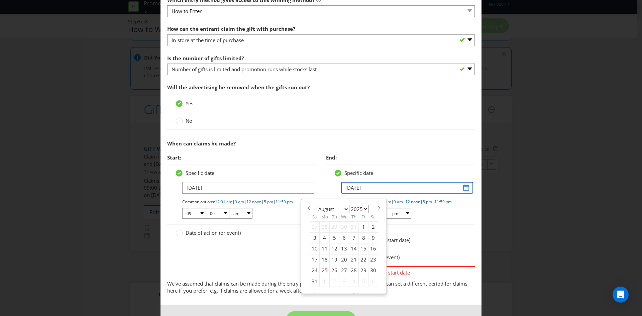
click at [386, 190] on input "[DATE]" at bounding box center [407, 188] width 132 height 12
click at [340, 209] on select "January February March April May June July August September October November De…" at bounding box center [333, 209] width 32 height 8
select select "8"
click at [317, 205] on select "January February March April May June July August September October November De…" at bounding box center [333, 209] width 32 height 8
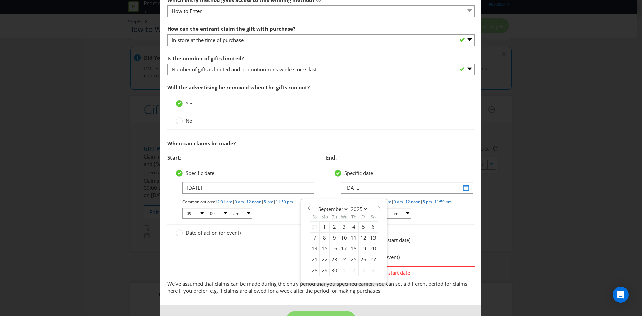
click at [332, 271] on div "30" at bounding box center [335, 270] width 10 height 11
type input "[DATE]"
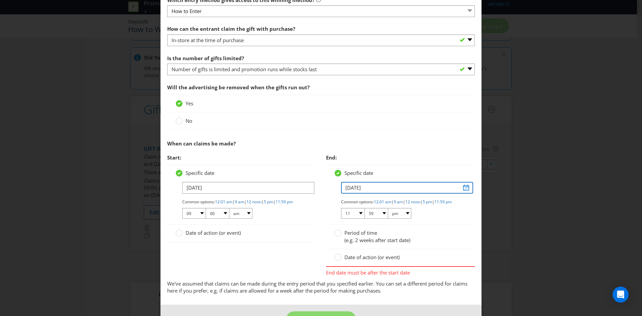
click at [463, 186] on input "[DATE]" at bounding box center [407, 188] width 132 height 12
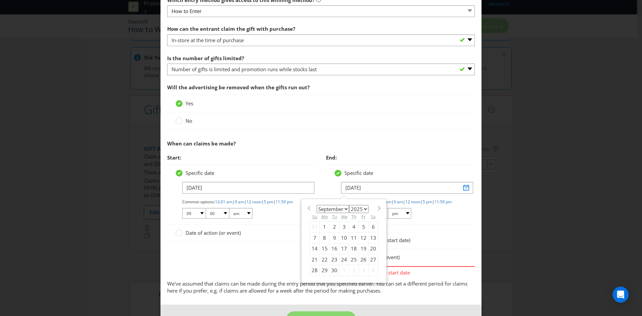
click at [361, 208] on select "2025 2026 2027 2028 2029 2030 2031 2032 2033 2034 2035" at bounding box center [358, 209] width 19 height 8
select select "2026"
click at [349, 205] on select "2025 2026 2027 2028 2029 2030 2031 2032 2033 2034 2035" at bounding box center [358, 209] width 19 height 8
click at [341, 266] on div "30" at bounding box center [344, 270] width 10 height 11
type input "[DATE]"
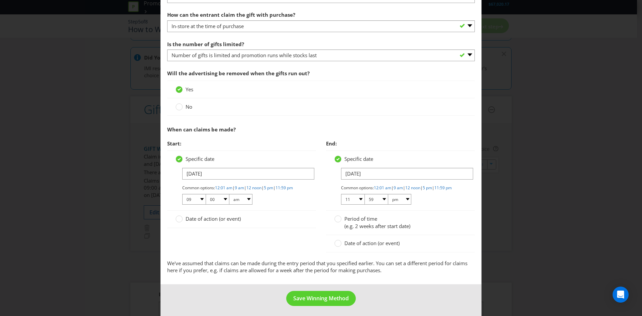
scroll to position [222, 0]
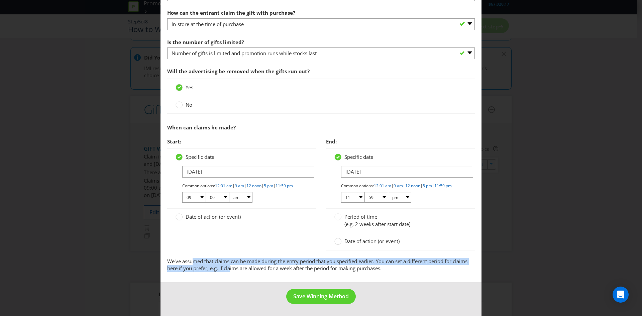
drag, startPoint x: 191, startPoint y: 264, endPoint x: 229, endPoint y: 267, distance: 37.9
click at [229, 267] on p "We've assumed that claims can be made during the entry period that you specifie…" at bounding box center [321, 265] width 308 height 14
click at [302, 293] on span "Save Winning Method" at bounding box center [320, 295] width 55 height 7
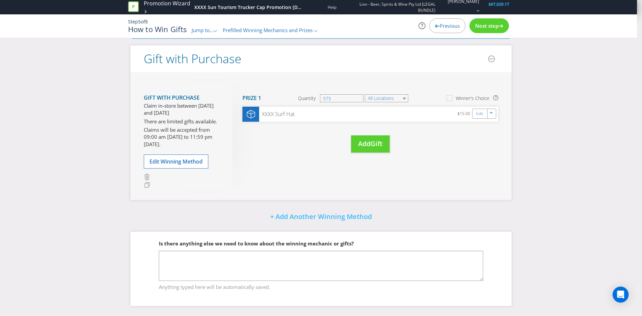
scroll to position [40, 0]
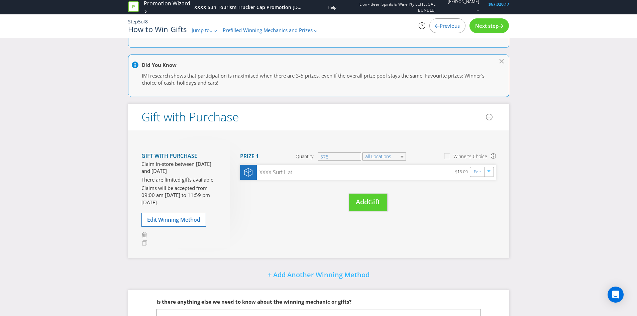
drag, startPoint x: 142, startPoint y: 156, endPoint x: 174, endPoint y: 171, distance: 35.4
click at [174, 171] on section "Gift with Purchase Claim in-store between [DATE] and [DATE] There are limited g…" at bounding box center [180, 177] width 79 height 59
click at [159, 184] on section "Gift with Purchase Claim in-store between [DATE] and [DATE] There are limited g…" at bounding box center [180, 177] width 79 height 59
drag, startPoint x: 143, startPoint y: 178, endPoint x: 177, endPoint y: 187, distance: 35.6
click at [177, 187] on section "Gift with Purchase Claim in-store between [DATE] and [DATE] There are limited g…" at bounding box center [180, 177] width 79 height 59
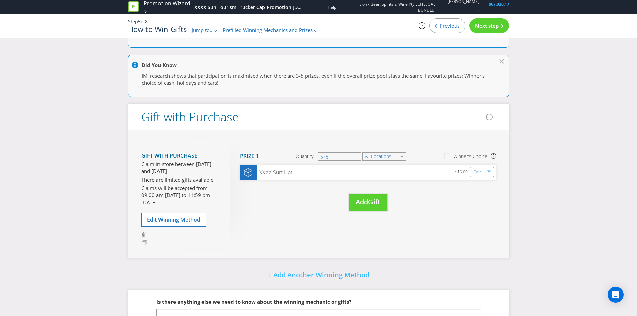
click at [179, 194] on p "Claims will be accepted from 09:00 am [DATE] to 11:59 pm [DATE]." at bounding box center [180, 195] width 79 height 21
drag, startPoint x: 165, startPoint y: 190, endPoint x: 203, endPoint y: 199, distance: 38.8
click at [203, 199] on p "Claims will be accepted from 09:00 am [DATE] to 11:59 pm [DATE]." at bounding box center [180, 195] width 79 height 21
click at [203, 205] on p "Claims will be accepted from 09:00 am [DATE] to 11:59 pm [DATE]." at bounding box center [180, 195] width 79 height 21
click at [476, 172] on link "Edit" at bounding box center [477, 172] width 7 height 8
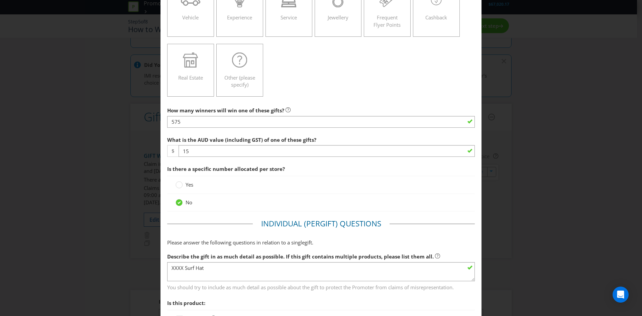
scroll to position [134, 0]
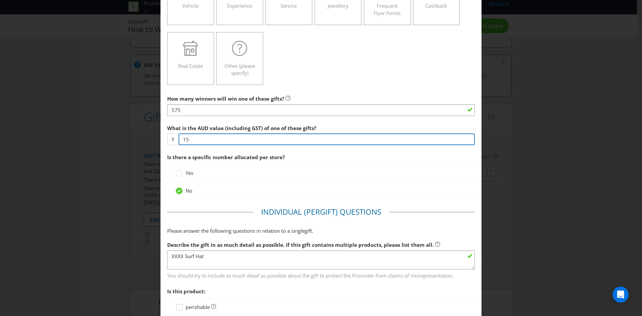
click at [221, 140] on input "15" at bounding box center [326, 139] width 296 height 12
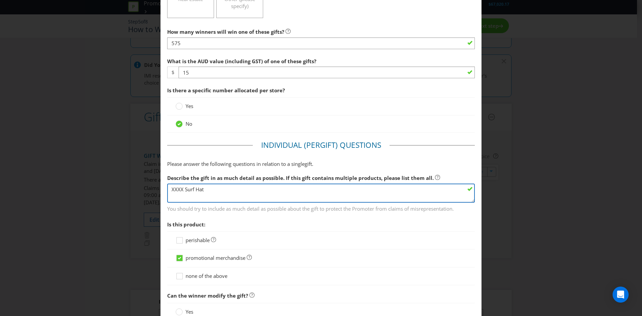
click at [232, 190] on textarea "XXXX Surf Hat" at bounding box center [321, 193] width 308 height 19
drag, startPoint x: 232, startPoint y: 190, endPoint x: 179, endPoint y: 184, distance: 52.5
click at [179, 184] on textarea "XXXX Surf Hat" at bounding box center [321, 193] width 308 height 19
type textarea "CTC Trucker Cap"
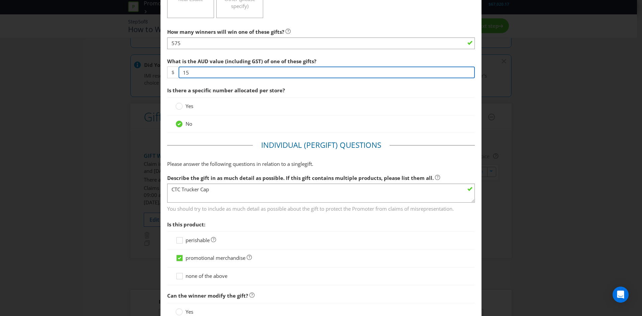
click at [206, 72] on input "15" at bounding box center [326, 73] width 296 height 12
type input "35"
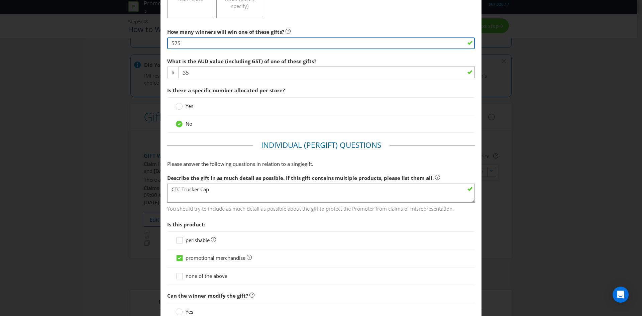
click at [189, 44] on input "575" at bounding box center [321, 43] width 308 height 12
click at [193, 43] on input "575" at bounding box center [321, 43] width 308 height 12
type input "1150"
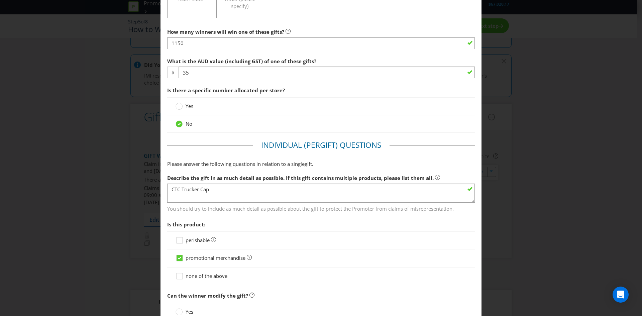
click at [351, 114] on div "Yes" at bounding box center [321, 106] width 308 height 18
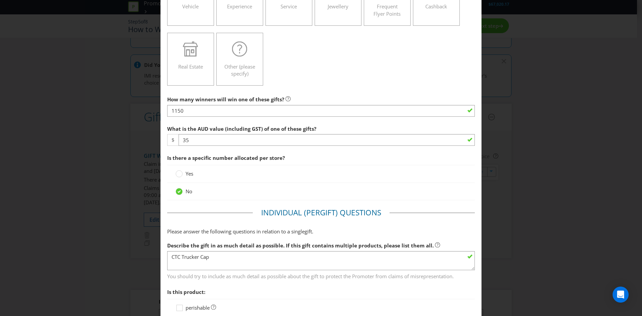
scroll to position [134, 0]
drag, startPoint x: 183, startPoint y: 158, endPoint x: 238, endPoint y: 154, distance: 54.9
click at [231, 153] on span "Is there a specific number allocated per store?" at bounding box center [321, 157] width 308 height 14
click at [262, 159] on span "Is there a specific number allocated per store?" at bounding box center [226, 157] width 118 height 7
drag, startPoint x: 220, startPoint y: 157, endPoint x: 252, endPoint y: 158, distance: 32.8
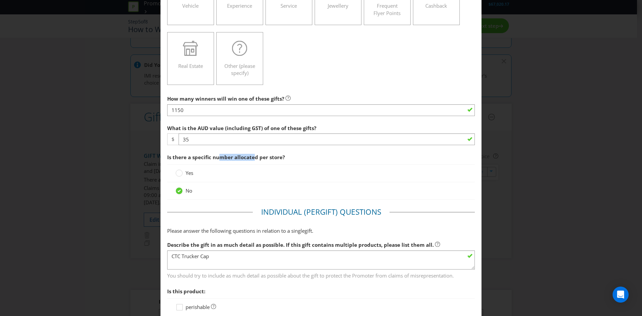
click at [252, 158] on span "Is there a specific number allocated per store?" at bounding box center [226, 157] width 118 height 7
click at [247, 172] on div "Yes" at bounding box center [320, 172] width 291 height 7
click at [180, 172] on circle at bounding box center [179, 173] width 7 height 7
click at [0, 0] on input "Yes" at bounding box center [0, 0] width 0 height 0
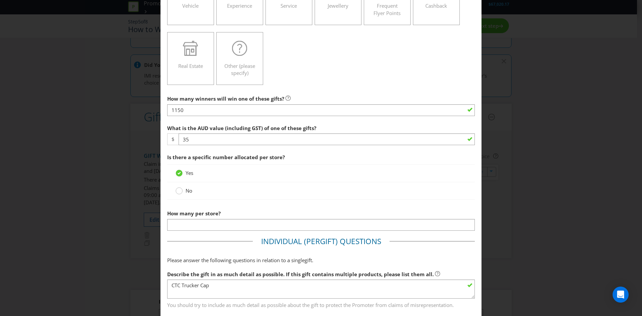
click at [177, 190] on div at bounding box center [178, 188] width 3 height 3
click at [0, 0] on input "No" at bounding box center [0, 0] width 0 height 0
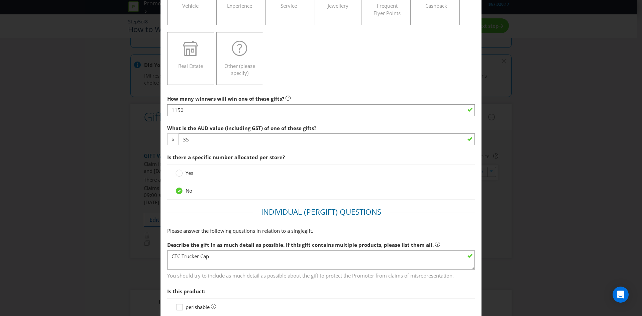
drag, startPoint x: 232, startPoint y: 169, endPoint x: 240, endPoint y: 178, distance: 12.5
click at [240, 178] on div "Yes" at bounding box center [321, 173] width 308 height 18
click at [243, 160] on span "Is there a specific number allocated per store?" at bounding box center [226, 157] width 118 height 7
drag, startPoint x: 224, startPoint y: 157, endPoint x: 242, endPoint y: 150, distance: 19.7
click at [242, 150] on span "Is there a specific number allocated per store?" at bounding box center [321, 157] width 308 height 14
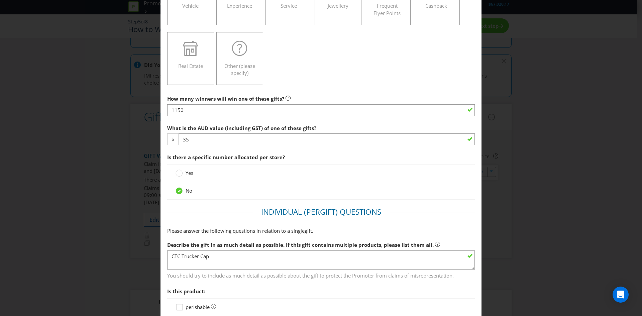
click at [259, 157] on span "Is there a specific number allocated per store?" at bounding box center [226, 157] width 118 height 7
drag, startPoint x: 170, startPoint y: 158, endPoint x: 222, endPoint y: 157, distance: 52.2
click at [219, 157] on span "Is there a specific number allocated per store?" at bounding box center [226, 157] width 118 height 7
click at [247, 161] on span "Is there a specific number allocated per store?" at bounding box center [321, 157] width 308 height 14
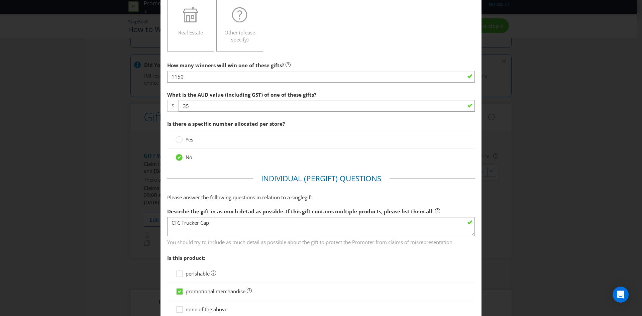
scroll to position [201, 0]
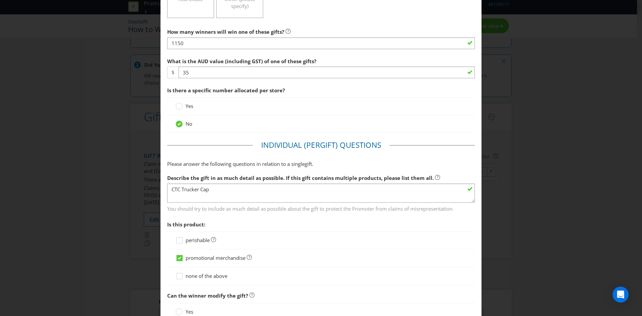
click at [229, 124] on div "No" at bounding box center [320, 123] width 291 height 7
drag, startPoint x: 190, startPoint y: 95, endPoint x: 238, endPoint y: 93, distance: 48.2
click at [238, 93] on span "Is there a specific number allocated per store?" at bounding box center [321, 91] width 308 height 14
click at [254, 107] on div "Yes" at bounding box center [320, 106] width 291 height 7
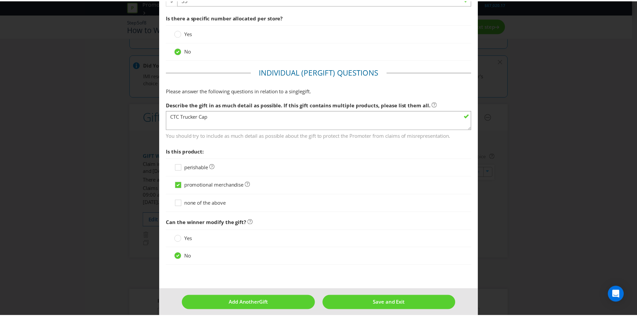
scroll to position [279, 0]
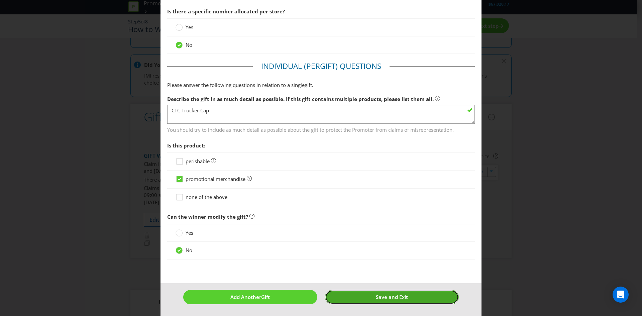
click at [355, 297] on button "Save and Exit" at bounding box center [392, 297] width 134 height 14
type input "1150"
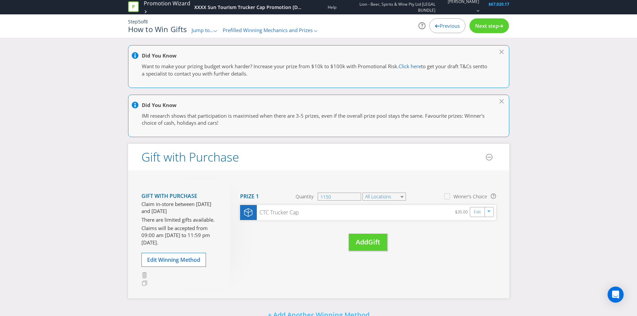
drag, startPoint x: 143, startPoint y: 206, endPoint x: 176, endPoint y: 211, distance: 32.8
click at [176, 211] on p "Claim in-store between [DATE] and [DATE]" at bounding box center [180, 208] width 79 height 14
click at [186, 209] on p "Claim in-store between [DATE] and [DATE]" at bounding box center [180, 208] width 79 height 14
drag, startPoint x: 146, startPoint y: 204, endPoint x: 204, endPoint y: 210, distance: 58.5
click at [204, 210] on p "Claim in-store between [DATE] and [DATE]" at bounding box center [180, 208] width 79 height 14
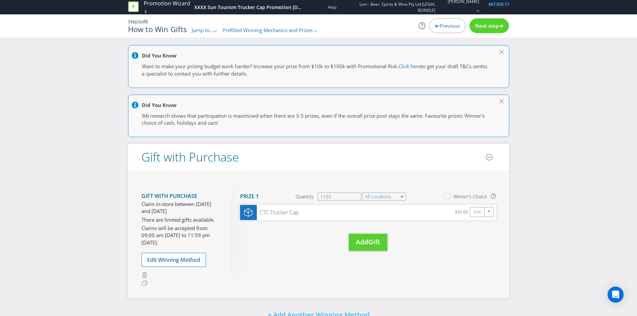
click at [202, 224] on section "Gift with Purchase Claim in-store between [DATE] and [DATE] There are limited g…" at bounding box center [180, 217] width 79 height 59
drag, startPoint x: 147, startPoint y: 220, endPoint x: 195, endPoint y: 225, distance: 48.8
click at [195, 225] on section "Gift with Purchase Claim in-store between [DATE] and [DATE] There are limited g…" at bounding box center [180, 217] width 79 height 59
click at [204, 235] on p "Claims will be accepted from 09:00 am [DATE] to 11:59 pm [DATE]." at bounding box center [180, 235] width 79 height 21
drag, startPoint x: 172, startPoint y: 229, endPoint x: 181, endPoint y: 227, distance: 9.2
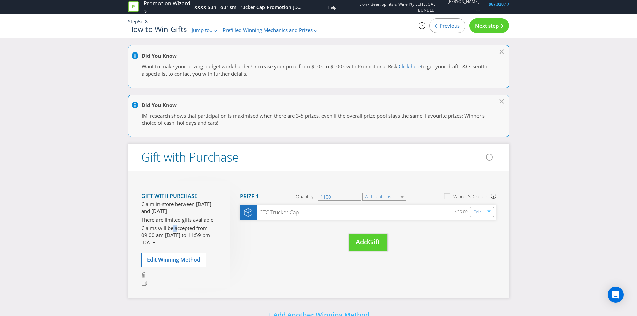
click at [176, 229] on p "Claims will be accepted from 09:00 am [DATE] to 11:59 pm [DATE]." at bounding box center [180, 235] width 79 height 21
click at [376, 198] on select "All Locations" at bounding box center [383, 197] width 43 height 8
click at [320, 260] on div "Move Here Drag here to move prize Prize 1 Quantity 1150 All Locations [GEOGRAPH…" at bounding box center [363, 222] width 266 height 84
click at [496, 23] on span "Next step" at bounding box center [486, 25] width 23 height 7
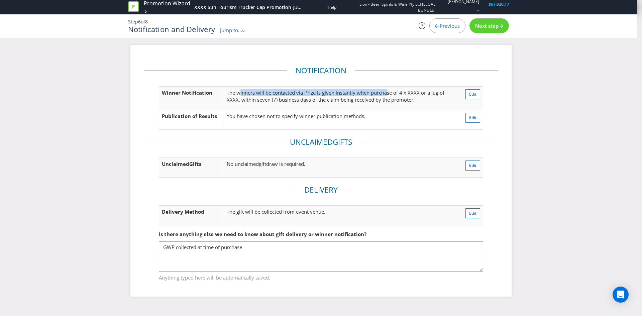
drag, startPoint x: 239, startPoint y: 94, endPoint x: 388, endPoint y: 92, distance: 149.8
click at [388, 92] on p "The winners will be contacted via Prize is given instantly when purchase of 4 x…" at bounding box center [341, 96] width 229 height 14
click at [323, 91] on p "The winners will be contacted via Prize is given instantly when purchase of 4 x…" at bounding box center [341, 96] width 229 height 14
drag, startPoint x: 253, startPoint y: 88, endPoint x: 320, endPoint y: 96, distance: 67.6
click at [320, 96] on td "The winners will be contacted via Prize is given instantly when purchase of 4 x…" at bounding box center [341, 97] width 235 height 23
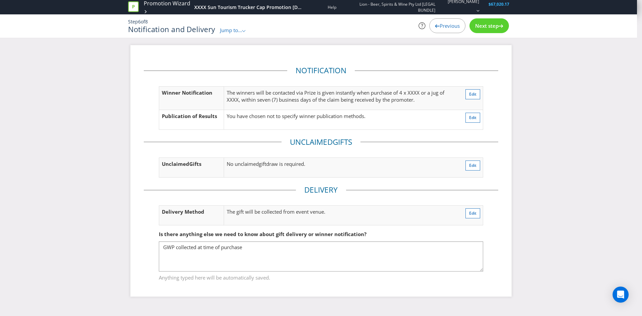
click at [341, 97] on p "The winners will be contacted via Prize is given instantly when purchase of 4 x…" at bounding box center [341, 96] width 229 height 14
drag, startPoint x: 306, startPoint y: 92, endPoint x: 345, endPoint y: 92, distance: 39.1
click at [345, 92] on p "The winners will be contacted via Prize is given instantly when purchase of 4 x…" at bounding box center [341, 96] width 229 height 14
click at [382, 91] on p "The winners will be contacted via Prize is given instantly when purchase of 4 x…" at bounding box center [341, 96] width 229 height 14
drag, startPoint x: 325, startPoint y: 91, endPoint x: 393, endPoint y: 96, distance: 68.0
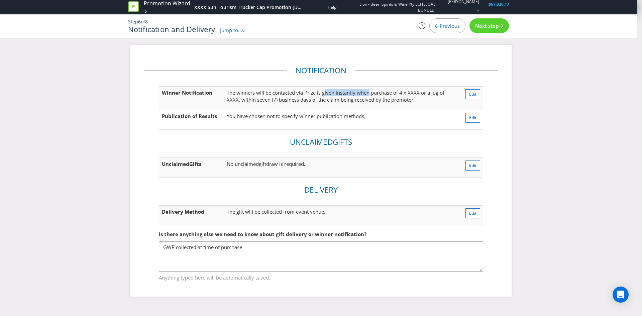
click at [371, 95] on p "The winners will be contacted via Prize is given instantly when purchase of 4 x…" at bounding box center [341, 96] width 229 height 14
click at [396, 97] on p "The winners will be contacted via Prize is given instantly when purchase of 4 x…" at bounding box center [341, 96] width 229 height 14
drag, startPoint x: 343, startPoint y: 94, endPoint x: 332, endPoint y: 99, distance: 11.8
click at [330, 100] on p "The winners will be contacted via Prize is given instantly when purchase of 4 x…" at bounding box center [341, 96] width 229 height 14
click at [351, 98] on p "The winners will be contacted via Prize is given instantly when purchase of 4 x…" at bounding box center [341, 96] width 229 height 14
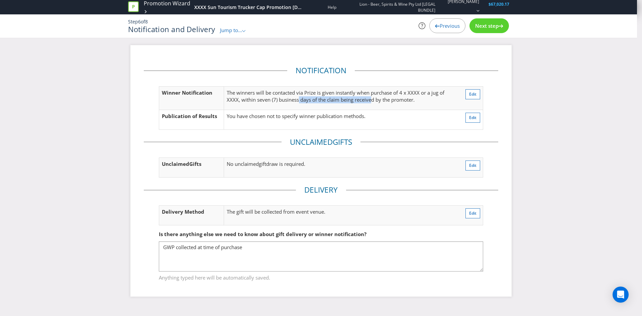
drag, startPoint x: 299, startPoint y: 97, endPoint x: 394, endPoint y: 98, distance: 94.3
click at [373, 98] on p "The winners will be contacted via Prize is given instantly when purchase of 4 x…" at bounding box center [341, 96] width 229 height 14
click at [397, 98] on p "The winners will be contacted via Prize is given instantly when purchase of 4 x…" at bounding box center [341, 96] width 229 height 14
drag, startPoint x: 244, startPoint y: 116, endPoint x: 357, endPoint y: 117, distance: 113.6
click at [341, 118] on p "You have chosen not to specify winner publication methods." at bounding box center [341, 116] width 229 height 7
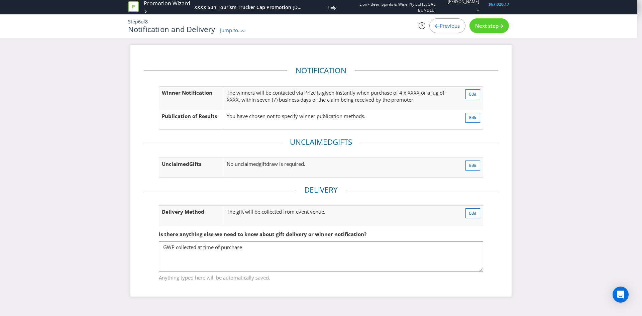
click at [366, 118] on p "You have chosen not to specify winner publication methods." at bounding box center [341, 116] width 229 height 7
click at [477, 97] on button "Edit" at bounding box center [472, 94] width 15 height 10
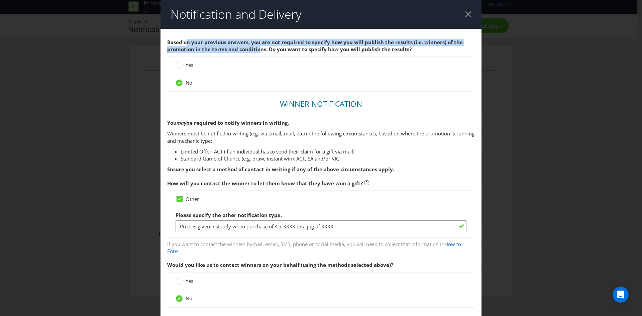
drag, startPoint x: 185, startPoint y: 43, endPoint x: 258, endPoint y: 51, distance: 73.7
click at [258, 51] on span "Based on your previous answers, you are not required to specify how you will pu…" at bounding box center [314, 46] width 295 height 14
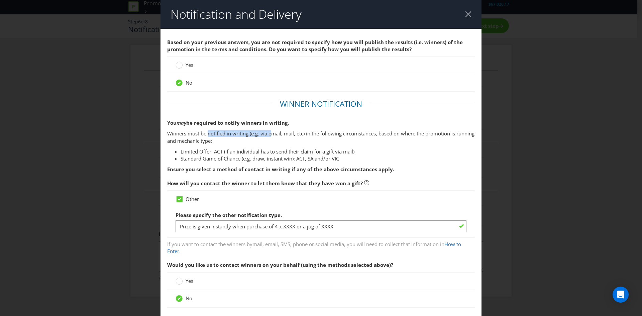
drag, startPoint x: 208, startPoint y: 130, endPoint x: 270, endPoint y: 130, distance: 62.8
click at [270, 130] on p "Winners must be notified in writing (e.g. via email, mail, etc) in the followin…" at bounding box center [321, 137] width 308 height 14
click at [209, 137] on p "Winners must be notified in writing (e.g. via email, mail, etc) in the followin…" at bounding box center [321, 137] width 308 height 14
drag, startPoint x: 181, startPoint y: 131, endPoint x: 343, endPoint y: 137, distance: 161.6
click at [343, 137] on p "Winners must be notified in writing (e.g. via email, mail, etc) in the followin…" at bounding box center [321, 137] width 308 height 14
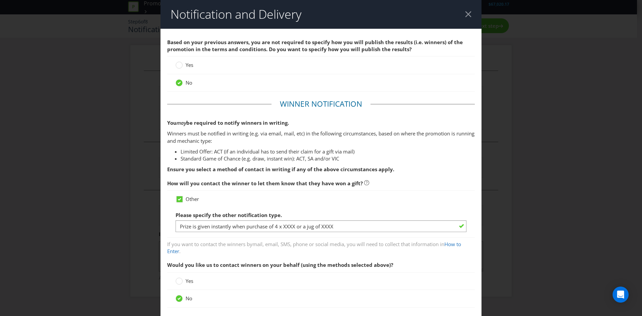
click at [319, 143] on p "Winners must be notified in writing (e.g. via email, mail, etc) in the followin…" at bounding box center [321, 137] width 308 height 14
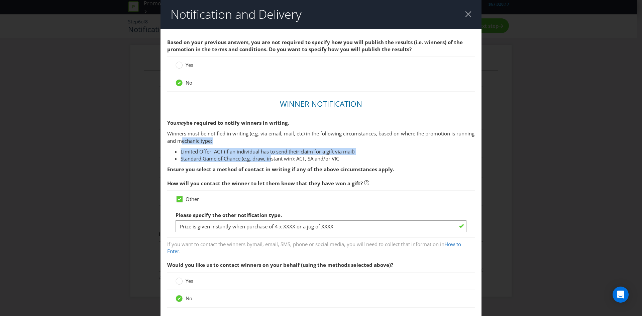
drag, startPoint x: 198, startPoint y: 140, endPoint x: 270, endPoint y: 156, distance: 74.1
click at [270, 156] on div "You may be required to notify winners in writing. Winners must be notified in w…" at bounding box center [321, 145] width 308 height 53
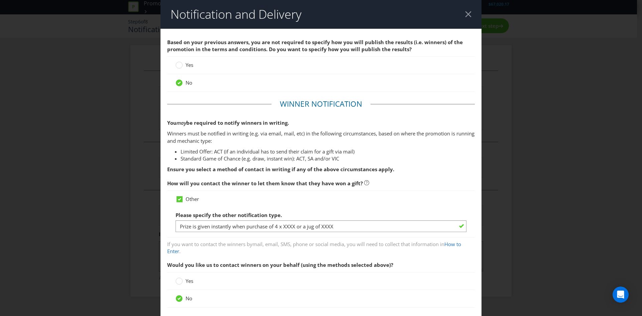
click at [270, 163] on div "You may be required to notify winners in writing. Winners must be notified in w…" at bounding box center [321, 145] width 308 height 53
drag, startPoint x: 247, startPoint y: 169, endPoint x: 276, endPoint y: 173, distance: 29.3
click at [276, 173] on p "Ensure you select a method of contact in writing if any of the above circumstan…" at bounding box center [321, 169] width 308 height 7
click at [210, 182] on span "How will you contact the winner to let them know that they have won a gift?" at bounding box center [265, 183] width 196 height 7
drag, startPoint x: 179, startPoint y: 184, endPoint x: 323, endPoint y: 191, distance: 144.2
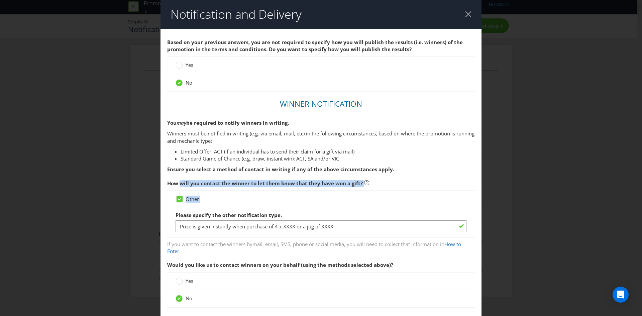
click at [323, 191] on div "How will you contact the winner to let them know that they have won a gift? Oth…" at bounding box center [321, 215] width 308 height 79
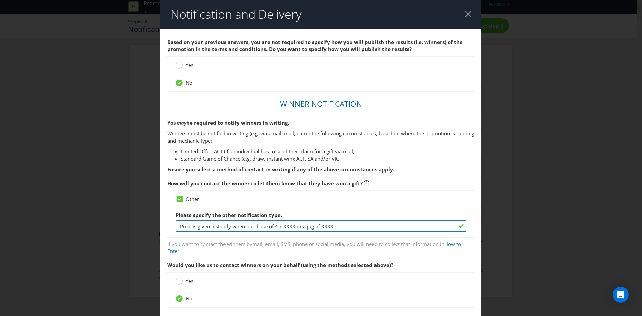
click at [267, 227] on input "Prize is given instantly when purchase of 4 x XXXX or a jug of XXXX" at bounding box center [320, 226] width 291 height 12
drag, startPoint x: 216, startPoint y: 228, endPoint x: 261, endPoint y: 230, distance: 45.2
click at [261, 230] on input "Prize is given instantly when purchase of 4 x XXXX or a jug of XXXX" at bounding box center [320, 226] width 291 height 12
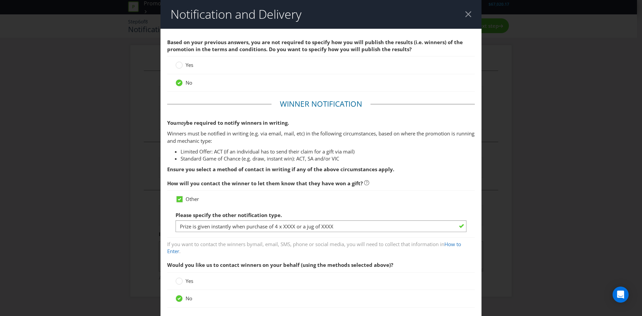
click at [337, 198] on div "Other" at bounding box center [320, 199] width 291 height 7
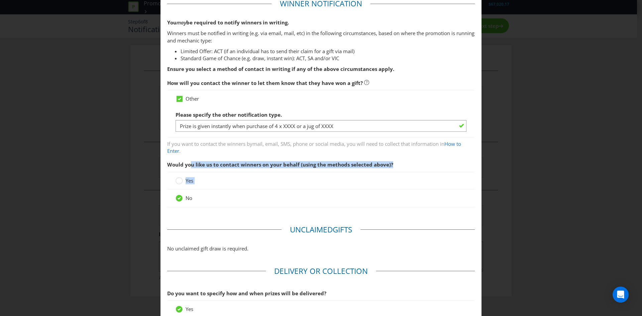
drag, startPoint x: 189, startPoint y: 162, endPoint x: 282, endPoint y: 172, distance: 93.4
click at [282, 172] on div "Would you like us to contact winners on your behalf (using the methods selected…" at bounding box center [321, 184] width 308 height 53
click at [326, 170] on span "Would you like us to contact winners on your behalf (using the methods selected…" at bounding box center [321, 165] width 308 height 14
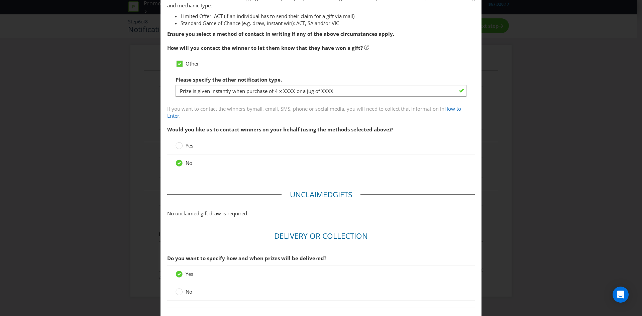
scroll to position [234, 0]
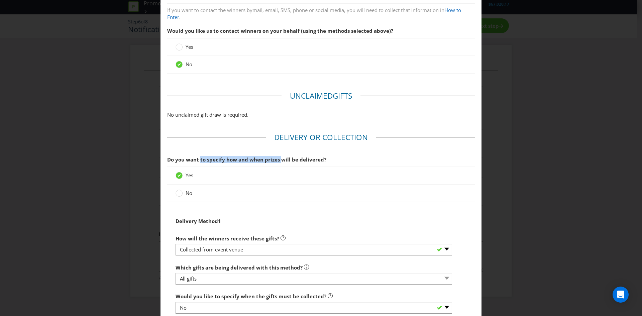
drag, startPoint x: 198, startPoint y: 163, endPoint x: 279, endPoint y: 165, distance: 80.6
click at [279, 165] on span "Do you want to specify how and when prizes will be delivered?" at bounding box center [321, 160] width 308 height 14
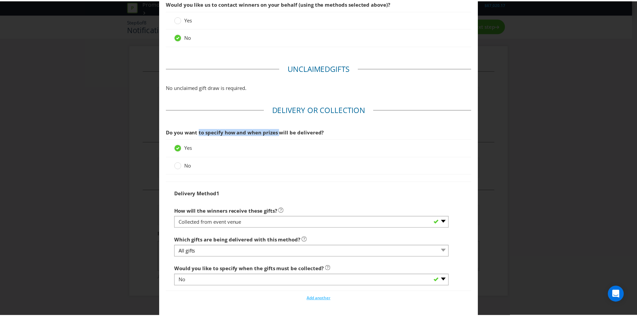
scroll to position [303, 0]
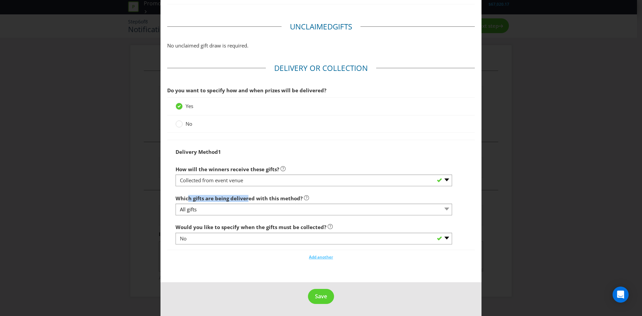
drag, startPoint x: 187, startPoint y: 199, endPoint x: 244, endPoint y: 198, distance: 57.8
click at [244, 198] on span "Which gifts are being delivered with this method?" at bounding box center [238, 198] width 127 height 7
drag, startPoint x: 195, startPoint y: 226, endPoint x: 264, endPoint y: 227, distance: 68.5
click at [264, 227] on span "Would you like to specify when the gifts must be collected?" at bounding box center [250, 227] width 151 height 7
drag, startPoint x: 179, startPoint y: 199, endPoint x: 263, endPoint y: 200, distance: 84.6
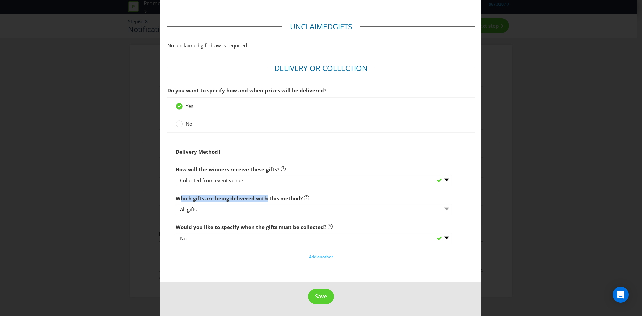
click at [263, 200] on span "Which gifts are being delivered with this method?" at bounding box center [238, 198] width 127 height 7
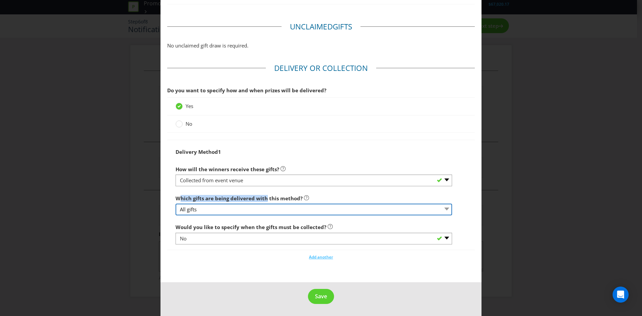
click at [222, 209] on select "All gifts" at bounding box center [313, 210] width 276 height 12
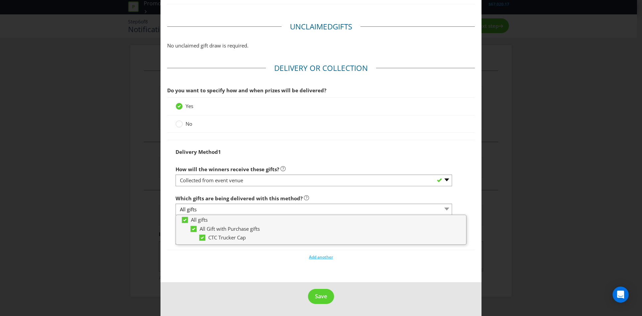
click at [217, 260] on div "Add another" at bounding box center [321, 255] width 308 height 10
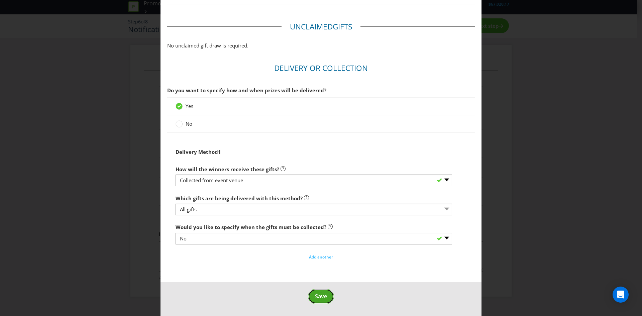
click at [318, 299] on span "Save" at bounding box center [321, 295] width 12 height 7
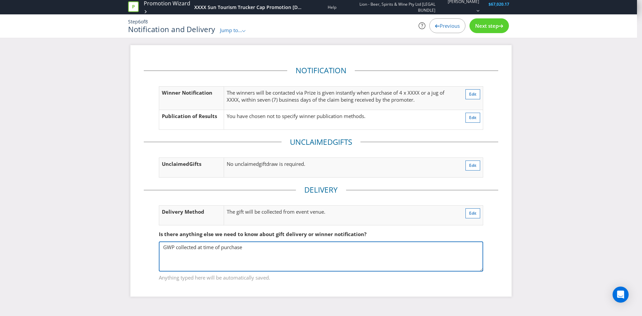
click at [193, 252] on textarea "GWP collected at time of purchase" at bounding box center [321, 256] width 324 height 30
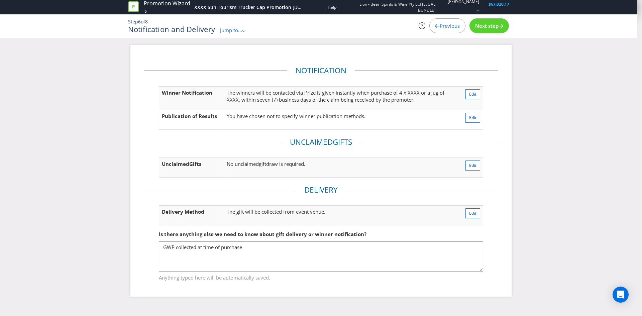
click at [486, 26] on span "Next step" at bounding box center [486, 25] width 23 height 7
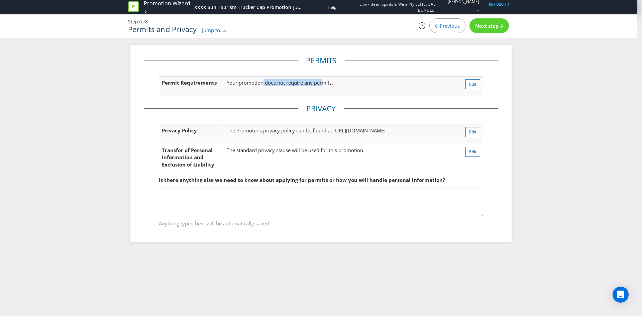
drag, startPoint x: 264, startPoint y: 87, endPoint x: 323, endPoint y: 89, distance: 58.5
click at [323, 89] on td "Your promotion does not require any permits." at bounding box center [330, 86] width 213 height 20
click at [370, 94] on td "Your promotion does not require any permits." at bounding box center [330, 86] width 213 height 20
click at [473, 81] on span "Edit" at bounding box center [472, 84] width 7 height 6
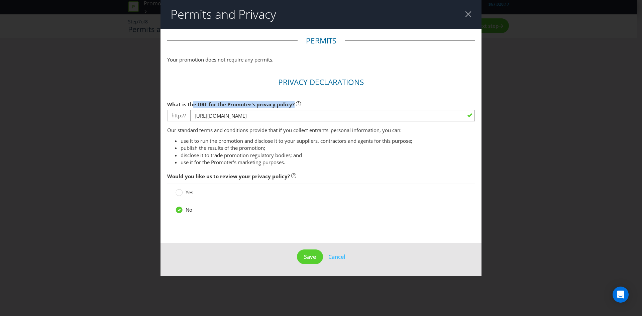
drag, startPoint x: 193, startPoint y: 99, endPoint x: 293, endPoint y: 99, distance: 100.3
click at [293, 99] on label "What is the URL for the Promoter's privacy policy?" at bounding box center [234, 103] width 134 height 10
click at [259, 141] on li "use it to run the promotion and disclose it to your suppliers, contractors and …" at bounding box center [327, 140] width 294 height 7
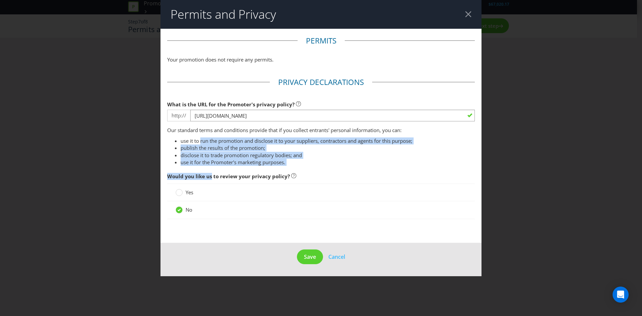
drag, startPoint x: 201, startPoint y: 140, endPoint x: 210, endPoint y: 170, distance: 32.0
click at [210, 170] on fieldset "Privacy Declarations What is the URL for the Promoter's privacy policy? http://…" at bounding box center [321, 151] width 308 height 149
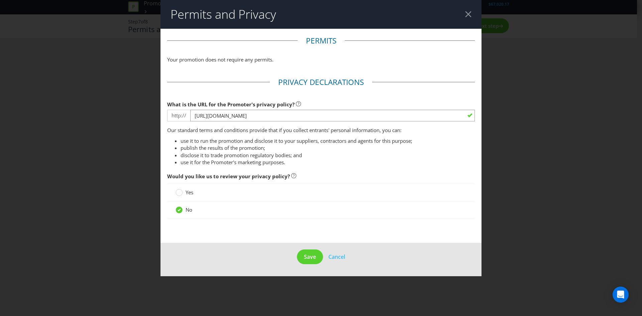
click at [247, 180] on span "Would you like us to review your privacy policy?" at bounding box center [321, 176] width 308 height 14
click at [313, 261] on button "Save" at bounding box center [310, 256] width 26 height 15
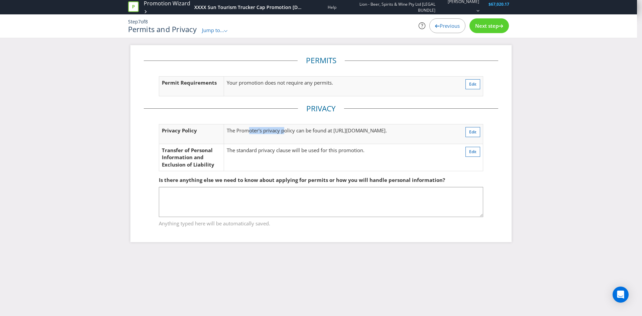
drag, startPoint x: 249, startPoint y: 135, endPoint x: 285, endPoint y: 133, distance: 36.5
click at [285, 133] on td "The Promoter's privacy policy can be found at [URL][DOMAIN_NAME] ." at bounding box center [337, 134] width 226 height 20
click at [332, 134] on td "The Promoter's privacy policy can be found at [URL][DOMAIN_NAME] ." at bounding box center [337, 134] width 226 height 20
drag, startPoint x: 265, startPoint y: 128, endPoint x: 374, endPoint y: 129, distance: 108.6
click at [374, 129] on td "The Promoter's privacy policy can be found at [URL][DOMAIN_NAME] ." at bounding box center [337, 134] width 226 height 20
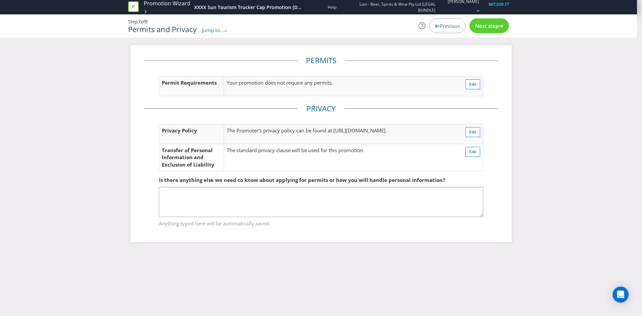
click at [266, 163] on fieldset "Is there anything else we need to know about applying for permits or how you wi…" at bounding box center [321, 197] width 354 height 69
drag, startPoint x: 250, startPoint y: 153, endPoint x: 296, endPoint y: 152, distance: 46.5
click at [296, 152] on td "The standard privacy clause will be used for this promotion." at bounding box center [337, 157] width 226 height 27
click at [257, 159] on td "The standard privacy clause will be used for this promotion." at bounding box center [337, 157] width 226 height 27
drag, startPoint x: 249, startPoint y: 152, endPoint x: 334, endPoint y: 157, distance: 85.4
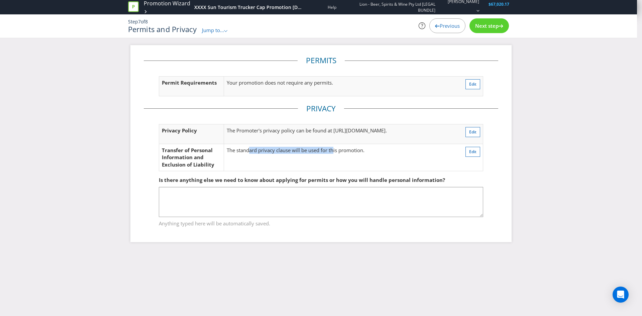
click at [334, 157] on td "The standard privacy clause will be used for this promotion." at bounding box center [337, 157] width 226 height 27
drag, startPoint x: 361, startPoint y: 160, endPoint x: 465, endPoint y: 80, distance: 131.5
click at [362, 160] on td "The standard privacy clause will be used for this promotion." at bounding box center [337, 157] width 226 height 27
click at [480, 24] on span "Next step" at bounding box center [486, 25] width 23 height 7
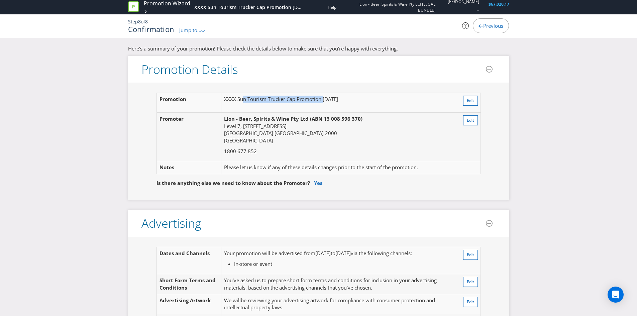
drag, startPoint x: 239, startPoint y: 106, endPoint x: 321, endPoint y: 98, distance: 82.9
click at [321, 98] on td "XXXX Sun Tourism Trucker Cap Promotion [DATE]" at bounding box center [336, 103] width 231 height 20
click at [307, 134] on p "Lion - Beer, Spirits & Wine Pty Ltd (ABN 13 008 596 370) [STREET_ADDRESS]" at bounding box center [337, 129] width 226 height 29
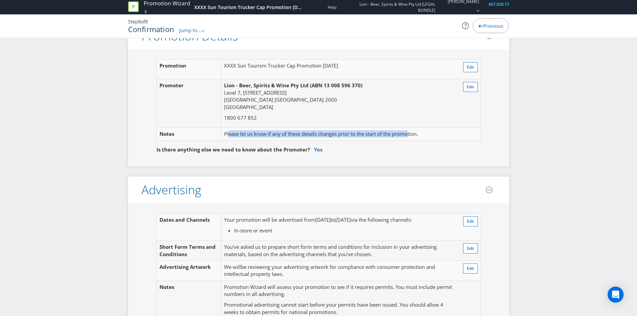
drag, startPoint x: 230, startPoint y: 134, endPoint x: 409, endPoint y: 133, distance: 179.5
click at [409, 133] on td "Please let us know if any of these details changes prior to the start of the pr…" at bounding box center [336, 134] width 231 height 13
click at [409, 157] on div "Promotion XXXX Sun Tourism Trucker Cap Promotion [DATE] Edit Promoter Lion - Be…" at bounding box center [318, 107] width 381 height 117
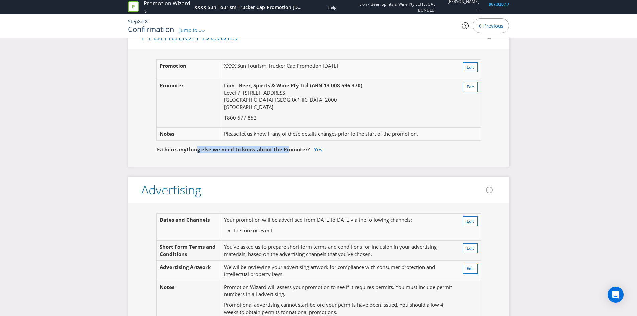
drag, startPoint x: 196, startPoint y: 154, endPoint x: 287, endPoint y: 154, distance: 91.6
click at [287, 154] on div "Is there anything else we need to know about the Promoter? Yes" at bounding box center [318, 150] width 324 height 14
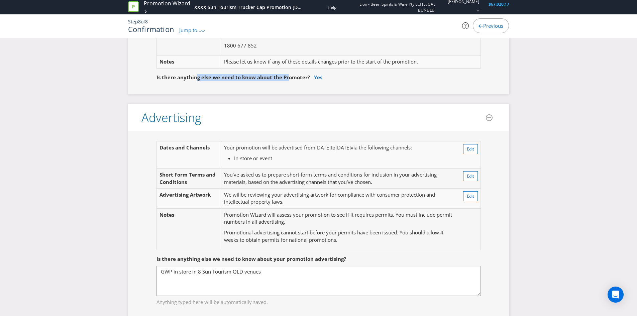
scroll to position [167, 0]
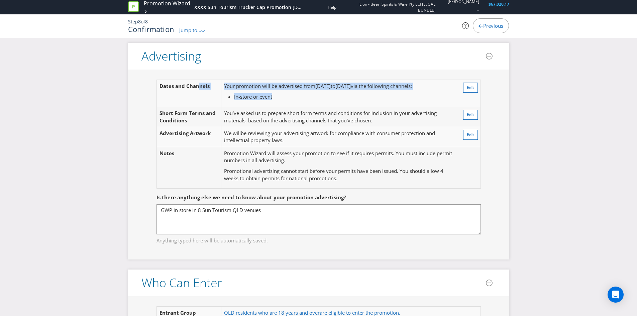
drag, startPoint x: 198, startPoint y: 92, endPoint x: 364, endPoint y: 98, distance: 165.6
click at [364, 98] on tr "Dates and Channels Your promotion will be advertised from [DATE] to [DATE] via …" at bounding box center [318, 93] width 324 height 27
click at [354, 103] on td "Your promotion will be advertised from [DATE] to [DATE] via the following chann…" at bounding box center [338, 93] width 235 height 27
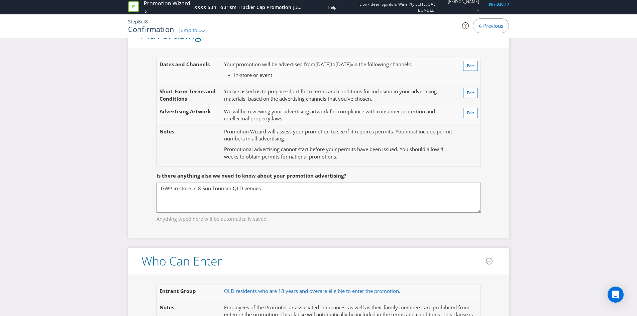
scroll to position [201, 0]
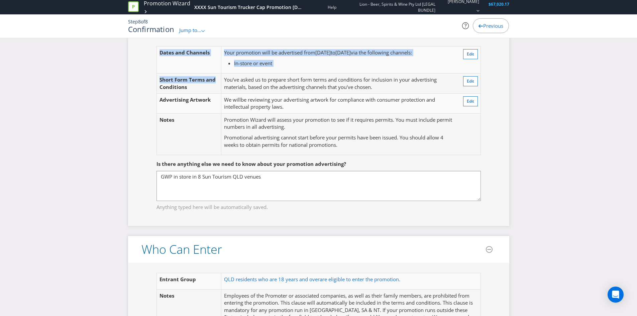
drag, startPoint x: 156, startPoint y: 81, endPoint x: 215, endPoint y: 83, distance: 58.5
click at [215, 83] on table "Dates and Channels Your promotion will be advertised from [DATE] to [DATE] via …" at bounding box center [318, 100] width 324 height 109
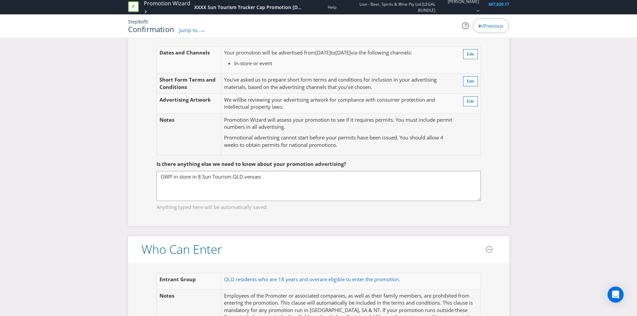
click at [283, 93] on td "You've asked us to prepare short form terms and conditions for inclusion in you…" at bounding box center [338, 84] width 235 height 20
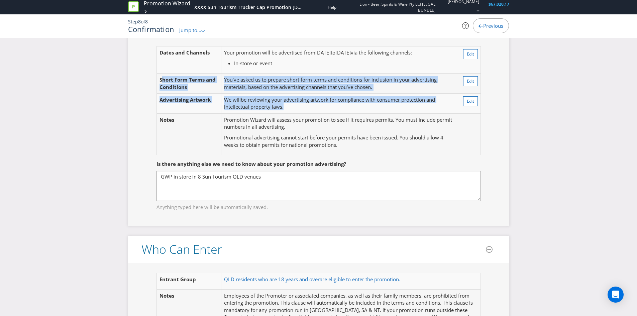
drag, startPoint x: 162, startPoint y: 83, endPoint x: 407, endPoint y: 108, distance: 246.9
click at [407, 108] on tbody "Dates and Channels Your promotion will be advertised from [DATE] to [DATE] via …" at bounding box center [318, 100] width 324 height 108
click at [397, 111] on td "We will be reviewing your advertising artwork for compliance with consumer prot…" at bounding box center [338, 103] width 235 height 20
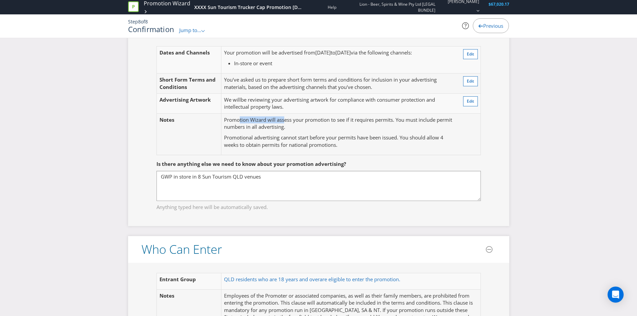
drag, startPoint x: 238, startPoint y: 117, endPoint x: 286, endPoint y: 122, distance: 47.8
click at [285, 122] on p "Promotion Wizard will assess your promotion to see if it requires permits. You …" at bounding box center [338, 123] width 229 height 14
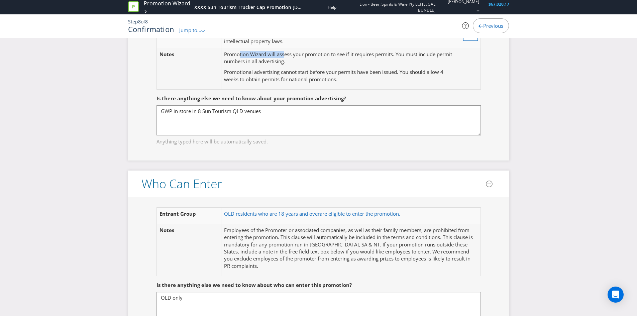
scroll to position [267, 0]
drag, startPoint x: 162, startPoint y: 96, endPoint x: 229, endPoint y: 100, distance: 66.9
click at [229, 100] on span "Is there anything else we need to know about your promotion advertising?" at bounding box center [251, 97] width 190 height 7
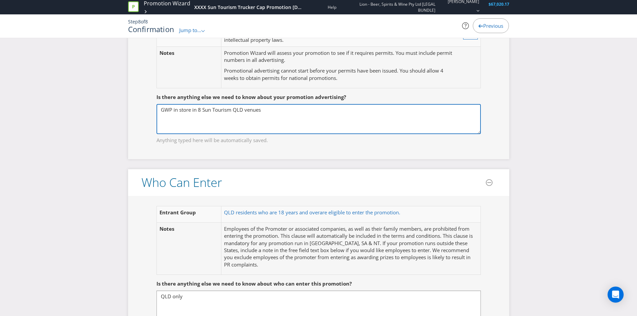
click at [199, 115] on textarea "GWP in store in 8 Sun Tourism QLD venues" at bounding box center [318, 119] width 324 height 30
drag, startPoint x: 170, startPoint y: 114, endPoint x: 213, endPoint y: 119, distance: 42.7
click at [215, 113] on textarea "GWP in store in 8 Sun Tourism QLD venues" at bounding box center [318, 119] width 324 height 30
click at [211, 124] on textarea "GWP in store in 8 Sun Tourism QLD venues" at bounding box center [318, 119] width 324 height 30
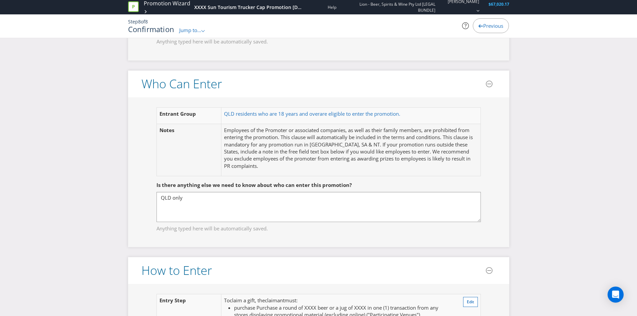
scroll to position [368, 0]
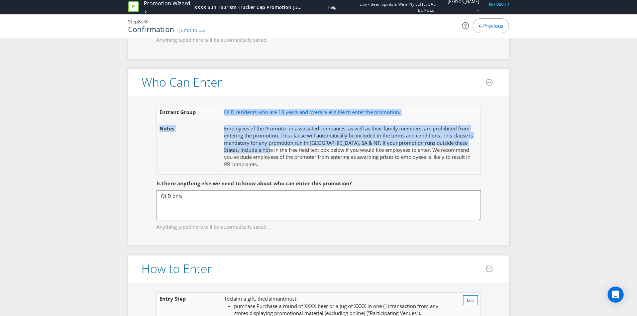
drag, startPoint x: 194, startPoint y: 115, endPoint x: 262, endPoint y: 152, distance: 77.3
click at [262, 152] on tbody "Entrant Group QLD residents who are 18 years and over are eligible to enter the…" at bounding box center [318, 140] width 324 height 69
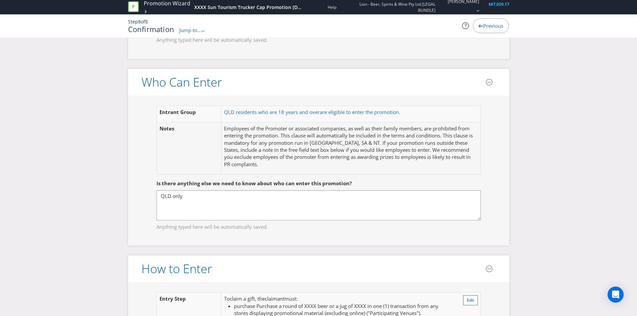
click at [188, 177] on div "Is there anything else we need to know about who can enter this promotion?" at bounding box center [318, 183] width 324 height 14
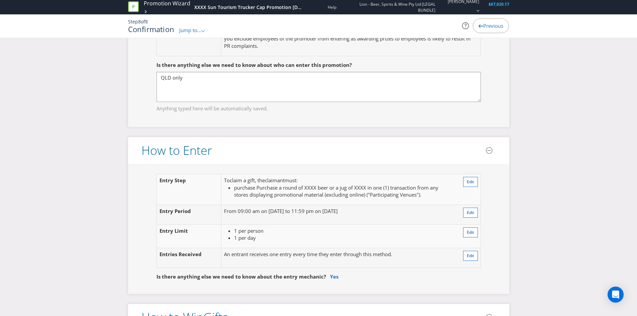
scroll to position [535, 0]
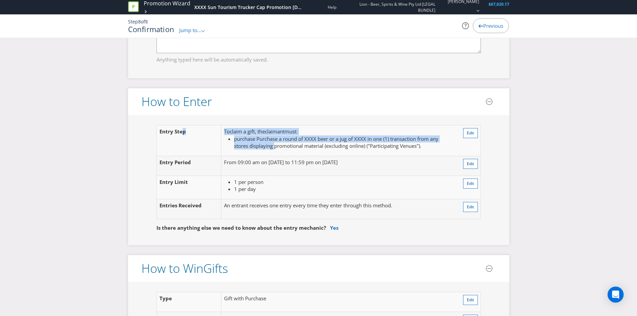
drag, startPoint x: 183, startPoint y: 139, endPoint x: 274, endPoint y: 145, distance: 91.8
click at [274, 145] on tr "Entry Step To claim a gift , the claimant must : purchase Purchase a round of X…" at bounding box center [318, 140] width 324 height 31
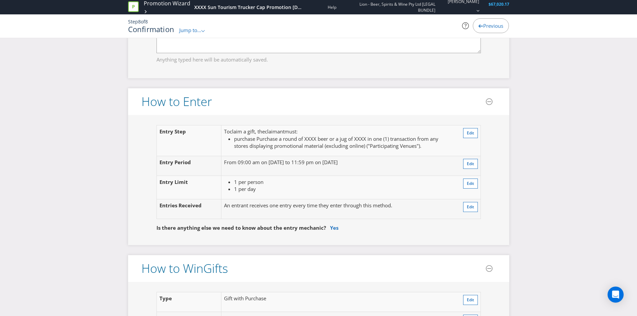
click at [279, 143] on span "purchase Purchase a round of XXXX beer or a jug of XXXX in one (1) transaction …" at bounding box center [336, 142] width 204 height 14
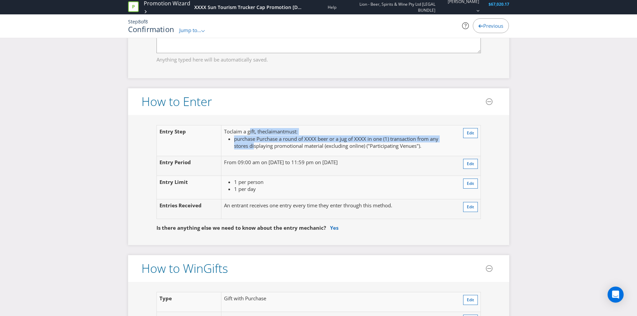
drag, startPoint x: 250, startPoint y: 125, endPoint x: 255, endPoint y: 143, distance: 17.9
click at [255, 143] on td "To claim a gift , the claimant must : purchase Purchase a round of XXXX beer or…" at bounding box center [338, 140] width 235 height 31
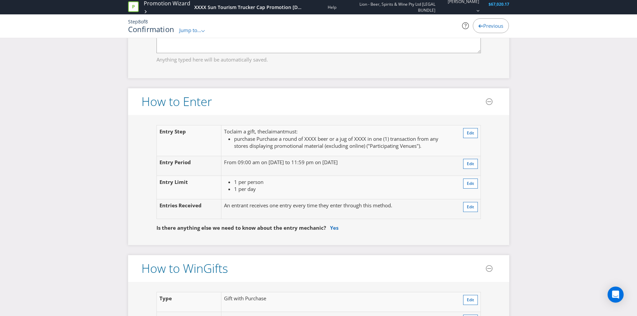
drag, startPoint x: 278, startPoint y: 148, endPoint x: 302, endPoint y: 148, distance: 24.4
click at [278, 149] on span "purchase Purchase a round of XXXX beer or a jug of XXXX in one (1) transaction …" at bounding box center [336, 142] width 204 height 14
click at [467, 134] on span "Edit" at bounding box center [470, 133] width 7 height 6
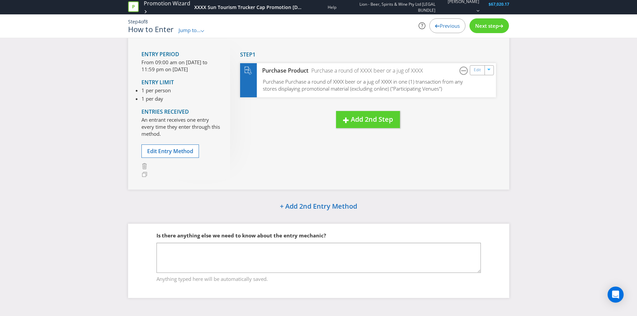
scroll to position [43, 0]
click at [489, 27] on span "Next step" at bounding box center [486, 25] width 23 height 7
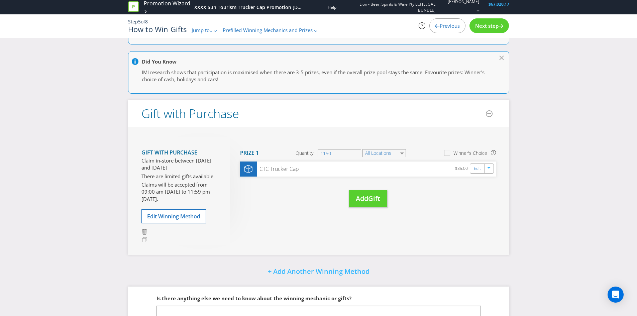
scroll to position [98, 0]
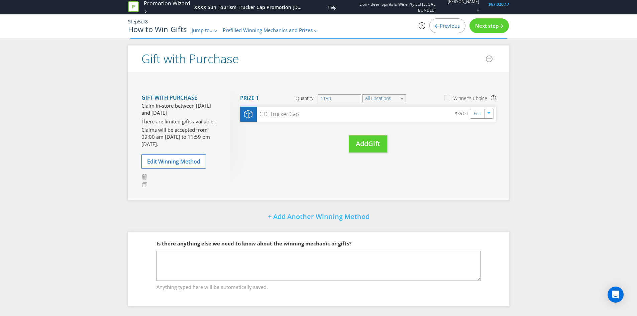
click at [494, 21] on div "Next step" at bounding box center [488, 25] width 39 height 15
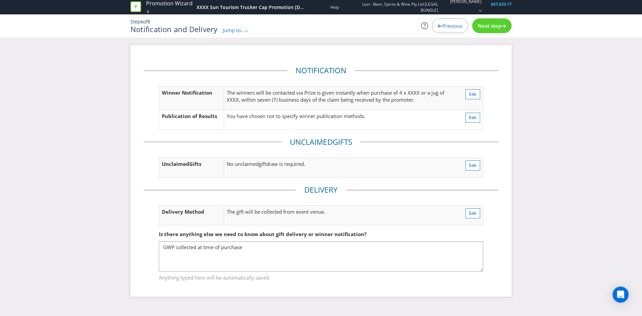
click at [493, 21] on div "Next step" at bounding box center [491, 25] width 39 height 15
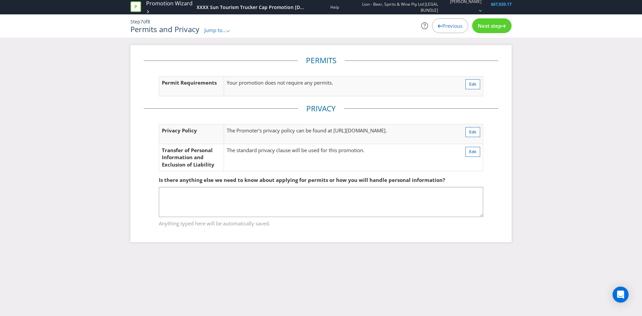
click at [493, 21] on div "Next step" at bounding box center [491, 25] width 39 height 15
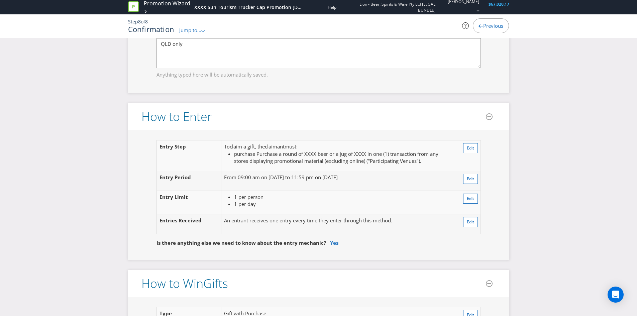
scroll to position [535, 0]
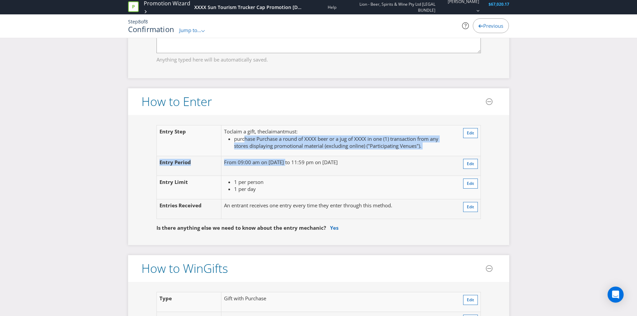
drag, startPoint x: 246, startPoint y: 137, endPoint x: 221, endPoint y: 155, distance: 30.2
click at [283, 161] on tbody "Entry Step To claim a gift , the claimant must : purchase Purchase a round of X…" at bounding box center [318, 172] width 324 height 94
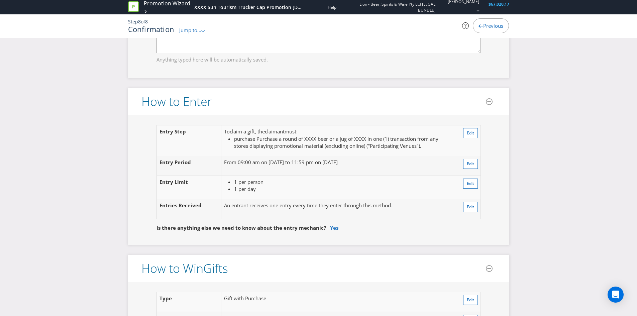
click at [216, 155] on td "Entry Step" at bounding box center [188, 140] width 65 height 31
drag, startPoint x: 206, startPoint y: 156, endPoint x: 295, endPoint y: 163, distance: 88.9
click at [295, 163] on tr "Entry Period From 09:00 am on [DATE] to 11:59 pm on [DATE] Edit" at bounding box center [318, 166] width 324 height 20
click at [282, 169] on td "From 09:00 am on [DATE] to 11:59 pm on [DATE]" at bounding box center [338, 166] width 235 height 20
drag, startPoint x: 242, startPoint y: 161, endPoint x: 319, endPoint y: 164, distance: 76.9
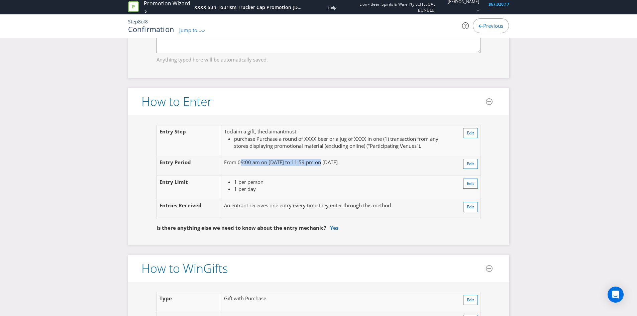
click at [319, 164] on p "From 09:00 am on [DATE] to 11:59 pm on [DATE]" at bounding box center [338, 162] width 229 height 7
click at [300, 171] on td "From 09:00 am on [DATE] to 11:59 pm on [DATE]" at bounding box center [338, 166] width 235 height 20
drag, startPoint x: 287, startPoint y: 160, endPoint x: 323, endPoint y: 165, distance: 36.8
click at [323, 165] on p "From 09:00 am on [DATE] to 11:59 pm on [DATE]" at bounding box center [338, 162] width 229 height 7
click at [305, 186] on li "1 per day" at bounding box center [343, 189] width 219 height 7
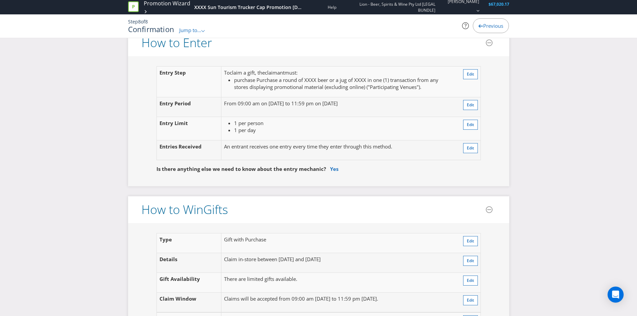
scroll to position [602, 0]
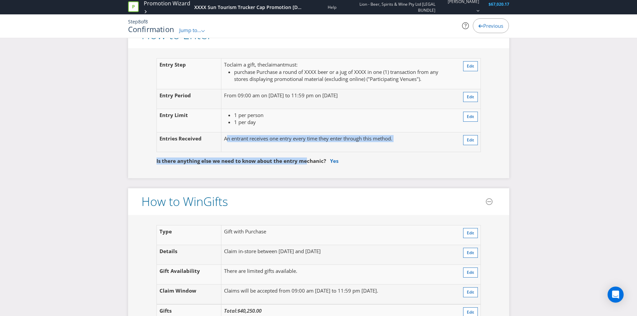
drag, startPoint x: 229, startPoint y: 138, endPoint x: 304, endPoint y: 146, distance: 76.0
click at [304, 146] on div "Entry Step To claim a gift , the claimant must : purchase Purchase a round of X…" at bounding box center [318, 113] width 354 height 110
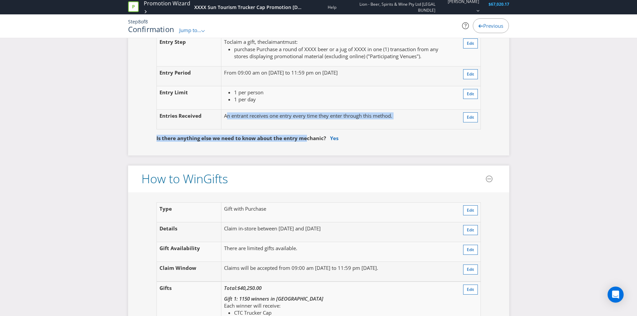
scroll to position [702, 0]
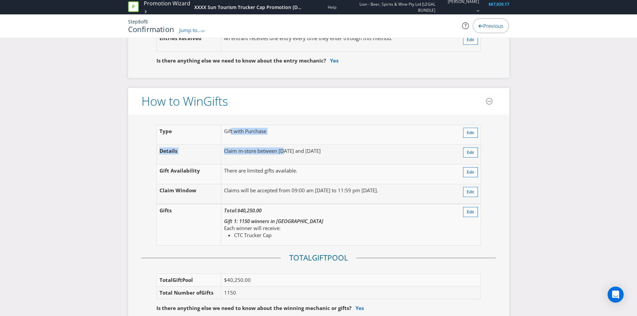
drag, startPoint x: 231, startPoint y: 138, endPoint x: 284, endPoint y: 154, distance: 55.9
click at [284, 154] on tbody "Type Gift with Purchase Edit Details Claim in-store between [DATE] and [DATE] E…" at bounding box center [318, 164] width 324 height 79
click at [279, 164] on td "There are limited gifts available." at bounding box center [333, 174] width 225 height 20
drag, startPoint x: 232, startPoint y: 149, endPoint x: 308, endPoint y: 157, distance: 76.0
click at [308, 157] on td "Claim in-store between [DATE] and [DATE]" at bounding box center [333, 154] width 225 height 20
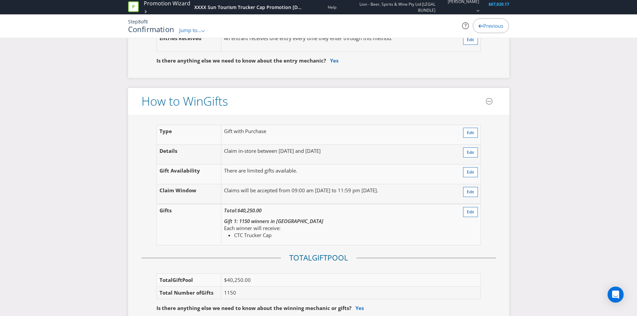
click at [296, 169] on td "There are limited gifts available." at bounding box center [333, 174] width 225 height 20
drag, startPoint x: 238, startPoint y: 170, endPoint x: 271, endPoint y: 172, distance: 33.8
click at [271, 172] on td "There are limited gifts available." at bounding box center [333, 174] width 225 height 20
click at [258, 185] on td "Claims will be accepted from 09:00 am [DATE] to 11:59 pm [DATE]." at bounding box center [333, 194] width 225 height 20
drag, startPoint x: 236, startPoint y: 188, endPoint x: 311, endPoint y: 189, distance: 75.2
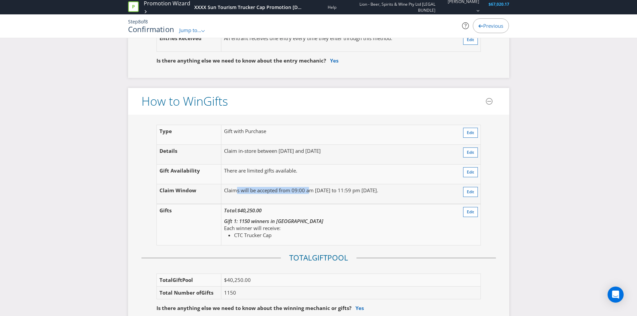
click at [311, 189] on td "Claims will be accepted from 09:00 am [DATE] to 11:59 pm [DATE]." at bounding box center [333, 194] width 225 height 20
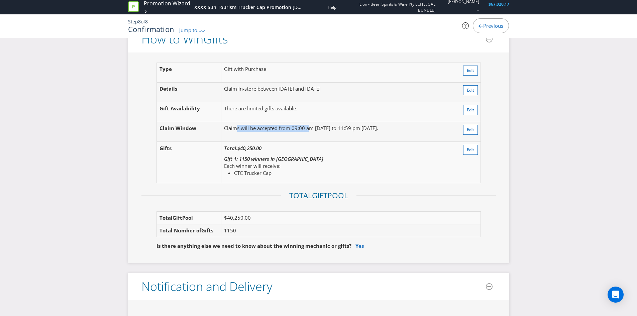
scroll to position [769, 0]
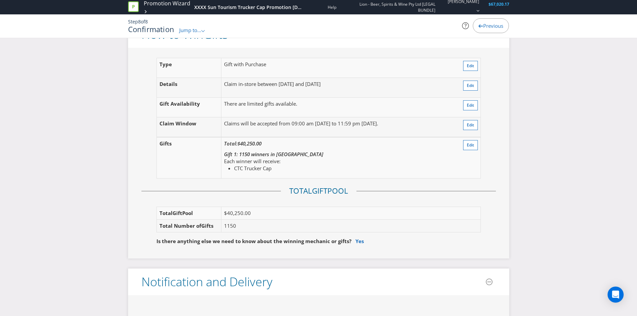
click at [312, 157] on div "Gift 1: 1150 winners in [GEOGRAPHIC_DATA] Each winner will receive: CTC Trucker…" at bounding box center [334, 161] width 220 height 21
drag, startPoint x: 228, startPoint y: 142, endPoint x: 290, endPoint y: 150, distance: 63.3
click at [290, 150] on td "Total: $40,250.00 Gift 1: 1150 winners in QLD Each winner will receive: CTC Tru…" at bounding box center [333, 157] width 225 height 41
click at [331, 153] on div "Gift 1: 1150 winners in [GEOGRAPHIC_DATA] Each winner will receive: CTC Trucker…" at bounding box center [334, 161] width 220 height 21
drag, startPoint x: 241, startPoint y: 154, endPoint x: 272, endPoint y: 151, distance: 30.9
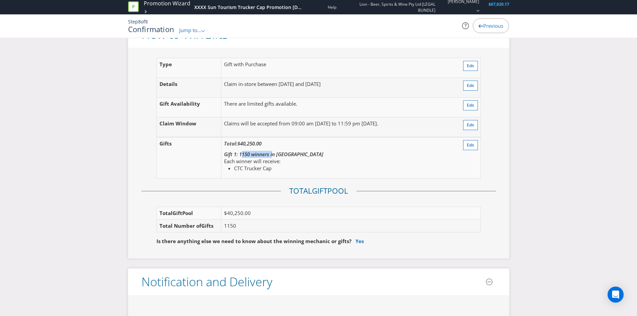
click at [272, 151] on em "Gift 1: 1150 winners in [GEOGRAPHIC_DATA]" at bounding box center [273, 154] width 99 height 7
click at [309, 154] on div "Gift 1: 1150 winners in [GEOGRAPHIC_DATA] Each winner will receive: CTC Trucker…" at bounding box center [334, 161] width 220 height 21
drag, startPoint x: 235, startPoint y: 160, endPoint x: 274, endPoint y: 160, distance: 38.8
click at [274, 160] on span "Each winner will receive:" at bounding box center [252, 161] width 56 height 7
click at [288, 166] on li "CTC Trucker Cap" at bounding box center [339, 168] width 210 height 7
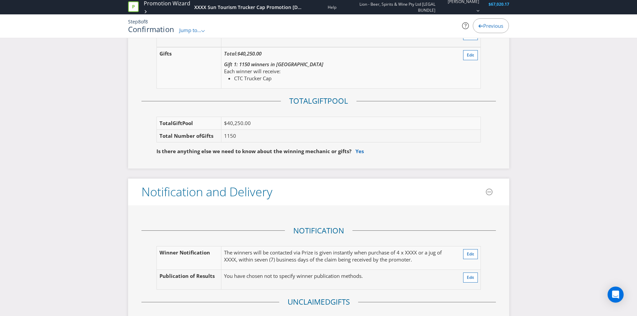
scroll to position [869, 0]
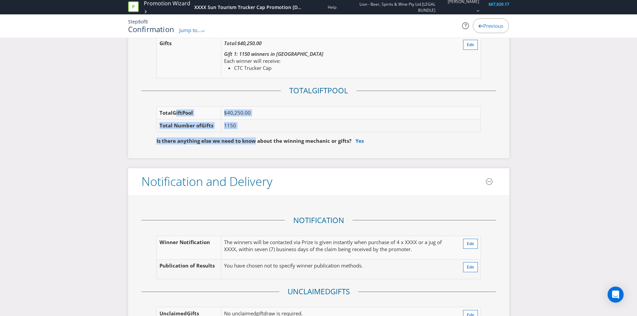
drag, startPoint x: 177, startPoint y: 111, endPoint x: 253, endPoint y: 127, distance: 77.1
click at [253, 127] on div "Type Gift with Purchase Edit Details Claim in-store between [DATE] and [DATE] E…" at bounding box center [318, 53] width 354 height 191
click at [147, 136] on fieldset "Is there anything else we need to know about the winning mechanic or gifts? Yes" at bounding box center [318, 136] width 354 height 24
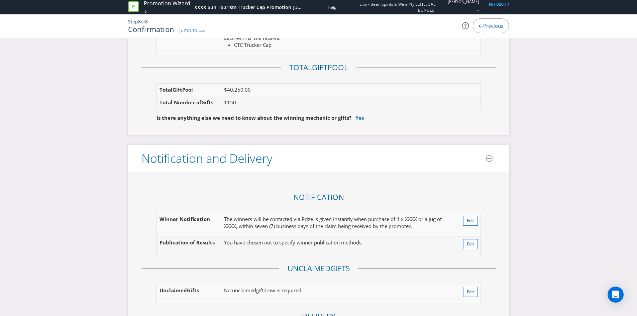
scroll to position [969, 0]
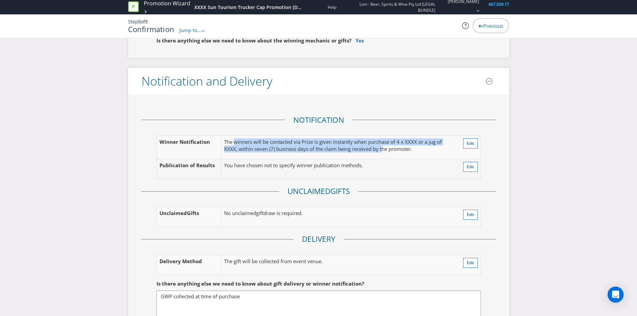
drag, startPoint x: 235, startPoint y: 139, endPoint x: 382, endPoint y: 152, distance: 147.6
click at [382, 152] on p "The winners will be contacted via Prize is given instantly when purchase of 4 x…" at bounding box center [338, 145] width 229 height 14
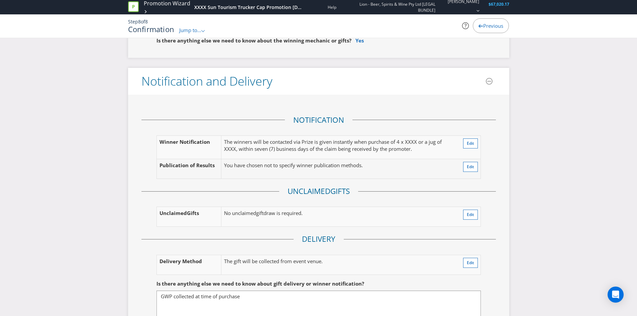
drag, startPoint x: 275, startPoint y: 167, endPoint x: 247, endPoint y: 163, distance: 27.6
click at [274, 167] on p "You have chosen not to specify winner publication methods." at bounding box center [338, 165] width 229 height 7
drag, startPoint x: 247, startPoint y: 163, endPoint x: 327, endPoint y: 166, distance: 79.6
click at [301, 163] on p "You have chosen not to specify winner publication methods." at bounding box center [338, 165] width 229 height 7
click at [328, 166] on p "You have chosen not to specify winner publication methods." at bounding box center [338, 165] width 229 height 7
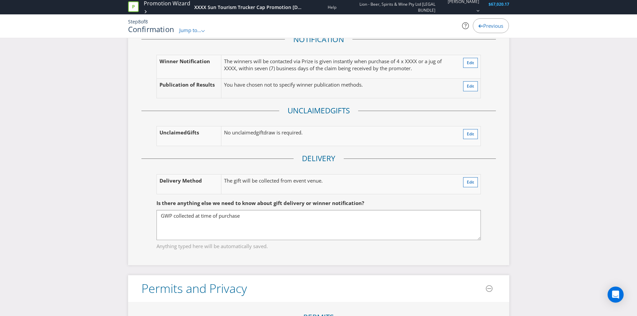
scroll to position [1070, 0]
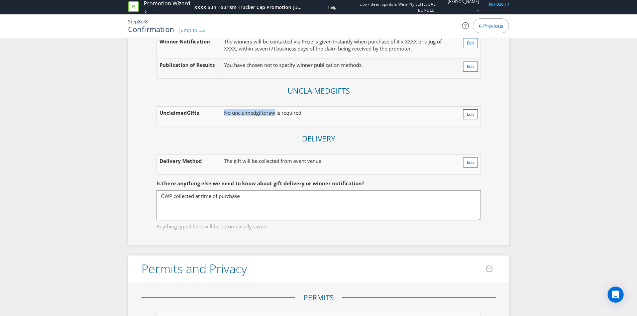
drag, startPoint x: 206, startPoint y: 122, endPoint x: 273, endPoint y: 115, distance: 68.2
click at [273, 115] on tr "Unclaimed Gift s No unclaimed gift draw is required. Edit" at bounding box center [318, 117] width 324 height 20
click at [287, 118] on td "No unclaimed gift draw is required." at bounding box center [321, 117] width 201 height 20
drag, startPoint x: 242, startPoint y: 115, endPoint x: 289, endPoint y: 117, distance: 47.2
click at [289, 117] on td "No unclaimed gift draw is required." at bounding box center [321, 117] width 201 height 20
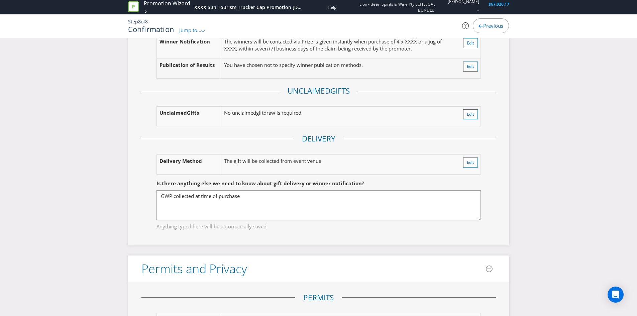
click at [297, 125] on td "No unclaimed gift draw is required." at bounding box center [321, 117] width 201 height 20
drag, startPoint x: 187, startPoint y: 161, endPoint x: 285, endPoint y: 165, distance: 98.3
click at [285, 165] on tr "Delivery Method The gift will be collected from event venue. Edit" at bounding box center [318, 164] width 324 height 20
click at [291, 163] on p "The gift will be collected from event venue." at bounding box center [326, 160] width 205 height 7
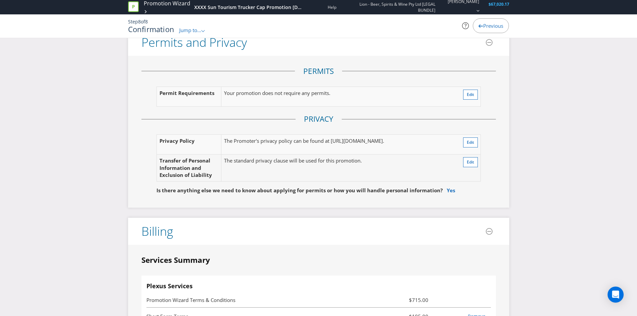
scroll to position [1304, 0]
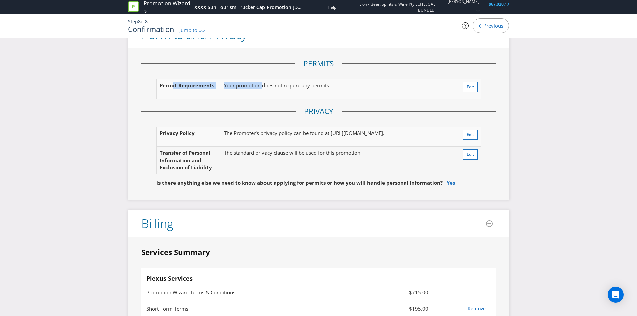
drag, startPoint x: 172, startPoint y: 86, endPoint x: 263, endPoint y: 84, distance: 91.0
click at [263, 84] on tr "Permit Requirements Your promotion does not require any permits. Edit" at bounding box center [318, 89] width 324 height 20
click at [279, 91] on td "Your promotion does not require any permits." at bounding box center [327, 89] width 213 height 20
click at [468, 84] on span "Edit" at bounding box center [470, 87] width 7 height 6
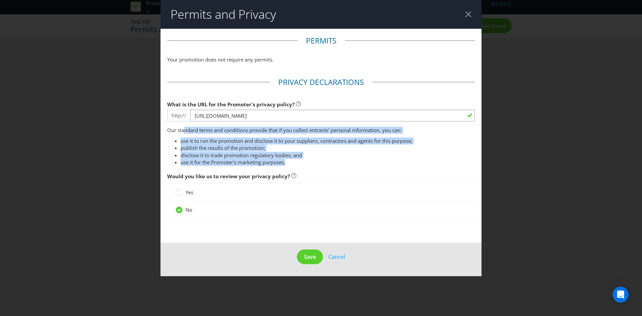
drag, startPoint x: 184, startPoint y: 133, endPoint x: 317, endPoint y: 159, distance: 134.8
click at [317, 159] on div "Our standard terms and conditions provide that if you collect entrants' persona…" at bounding box center [321, 146] width 308 height 39
click at [331, 255] on span "Cancel" at bounding box center [336, 256] width 17 height 7
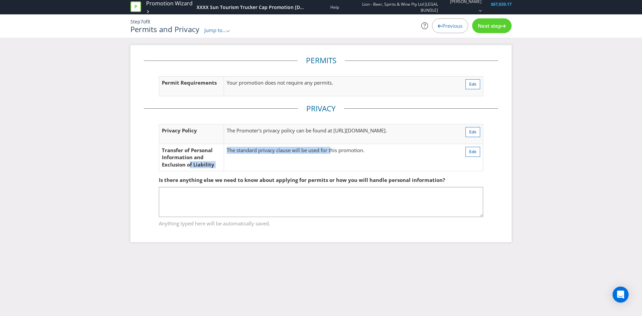
drag, startPoint x: 189, startPoint y: 161, endPoint x: 331, endPoint y: 161, distance: 142.1
click at [331, 161] on tr "Transfer of Personal Information and Exclusion of Liability The standard privac…" at bounding box center [321, 157] width 324 height 27
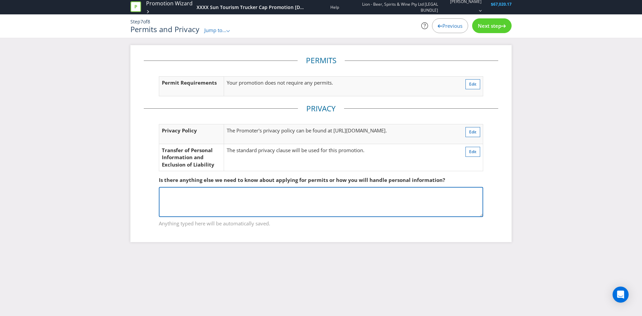
drag, startPoint x: 216, startPoint y: 195, endPoint x: 221, endPoint y: 188, distance: 8.6
click at [217, 194] on textarea at bounding box center [321, 202] width 324 height 30
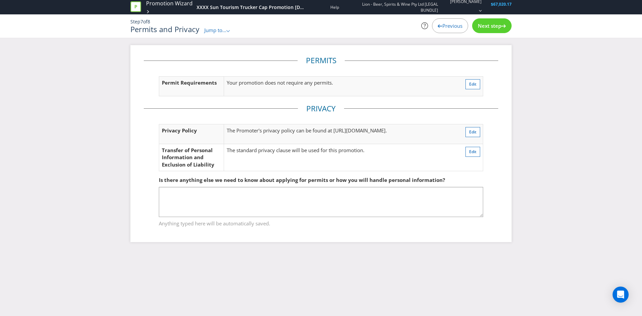
click at [491, 25] on span "Next step" at bounding box center [489, 25] width 23 height 7
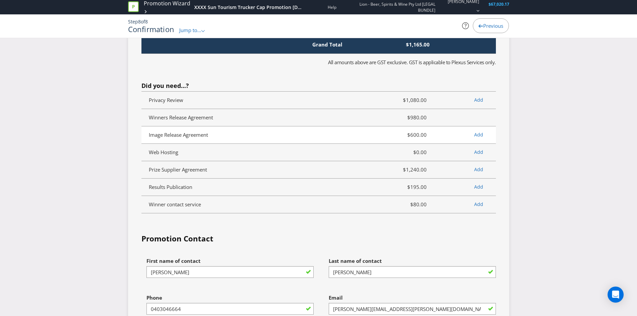
scroll to position [1771, 0]
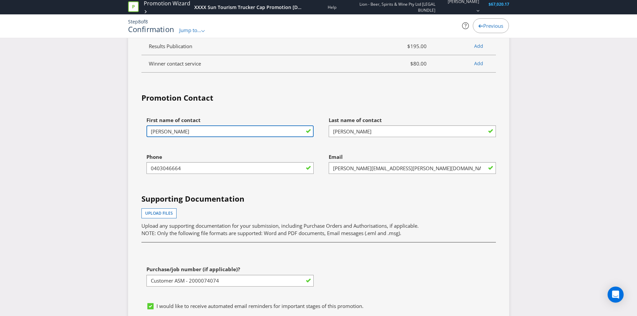
click at [185, 127] on input "[PERSON_NAME]" at bounding box center [229, 131] width 167 height 12
click at [182, 127] on input "[PERSON_NAME]" at bounding box center [229, 131] width 167 height 12
click at [202, 128] on input "[PERSON_NAME]" at bounding box center [229, 131] width 167 height 12
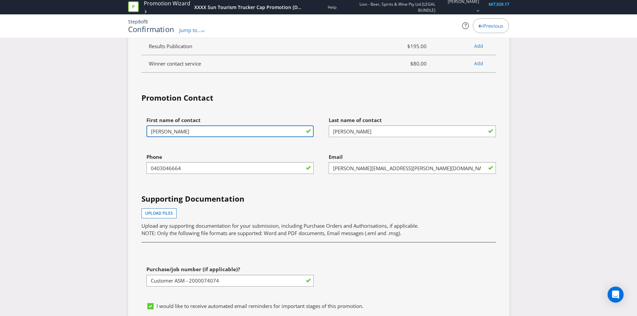
click at [202, 128] on input "[PERSON_NAME]" at bounding box center [229, 131] width 167 height 12
type input "[PERSON_NAME]"
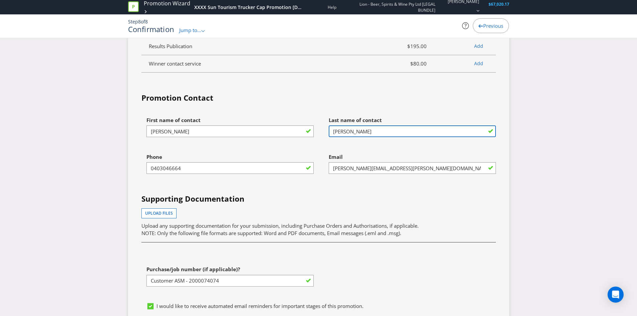
click at [347, 128] on input "[PERSON_NAME]" at bounding box center [412, 131] width 167 height 12
type input "Courcieres"
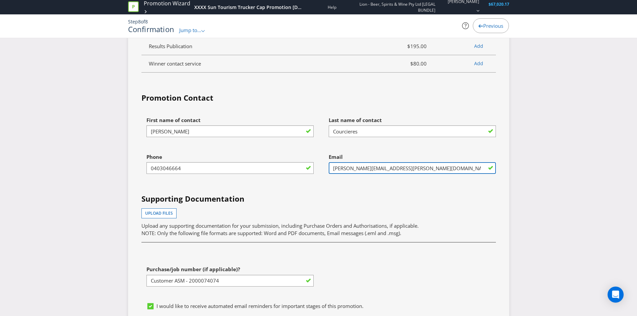
click at [348, 168] on input "[PERSON_NAME][EMAIL_ADDRESS][PERSON_NAME][DOMAIN_NAME]" at bounding box center [412, 168] width 167 height 12
drag, startPoint x: 360, startPoint y: 166, endPoint x: 315, endPoint y: 167, distance: 44.8
click at [315, 167] on div "First name of contact [PERSON_NAME] Last name of contact Courcieres Phone [PHON…" at bounding box center [318, 206] width 364 height 186
type input "[PERSON_NAME][EMAIL_ADDRESS][DOMAIN_NAME]"
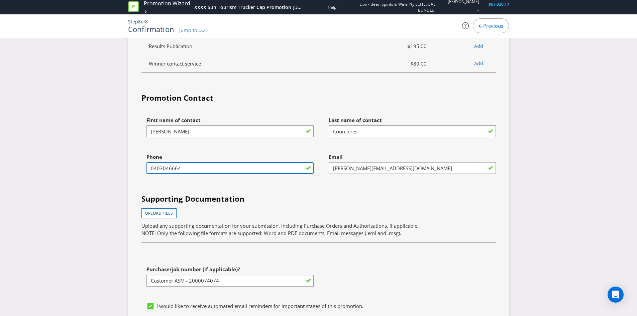
click at [207, 167] on input "0403046664" at bounding box center [229, 168] width 167 height 12
click at [206, 167] on input "0403046664" at bounding box center [229, 168] width 167 height 12
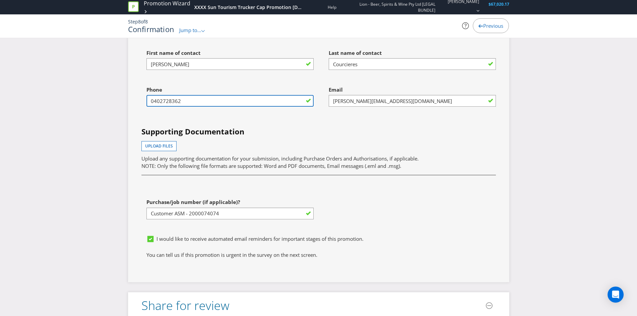
scroll to position [1872, 0]
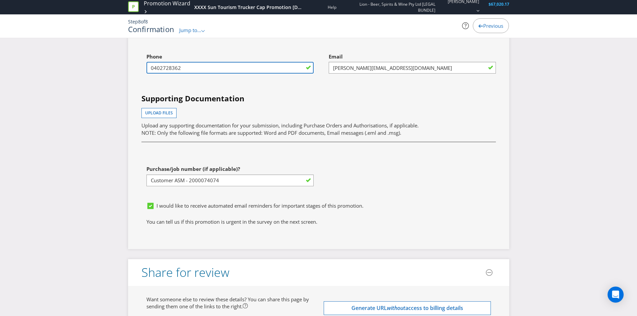
type input "0402728362"
drag, startPoint x: 165, startPoint y: 166, endPoint x: 217, endPoint y: 165, distance: 52.1
click at [217, 165] on span "Purchase/job number (if applicable)?" at bounding box center [193, 168] width 94 height 7
click at [164, 154] on div "First name of contact [PERSON_NAME] Last name of contact Courcieres Phone [PHON…" at bounding box center [318, 106] width 364 height 186
drag, startPoint x: 143, startPoint y: 164, endPoint x: 200, endPoint y: 163, distance: 57.2
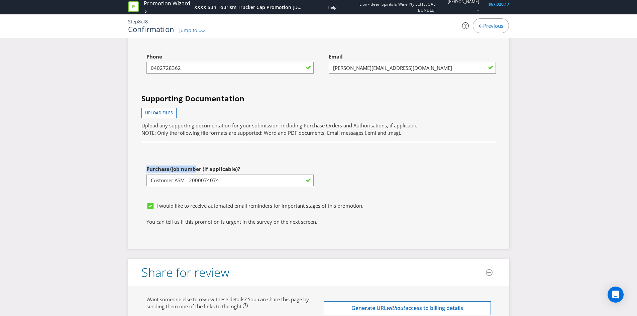
click at [194, 164] on div "Purchase/job number (if applicable)? Customer ASM - 2000074074" at bounding box center [227, 180] width 182 height 37
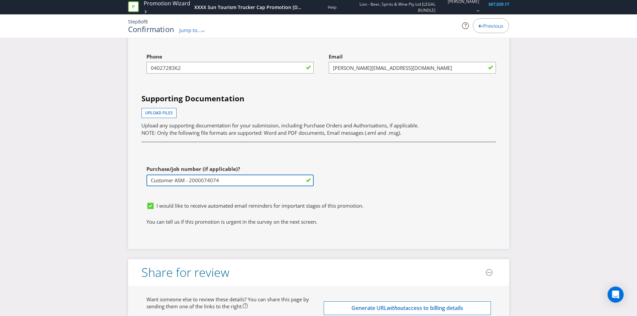
click at [208, 182] on input "Customer ASM - 2000074074" at bounding box center [229, 180] width 167 height 12
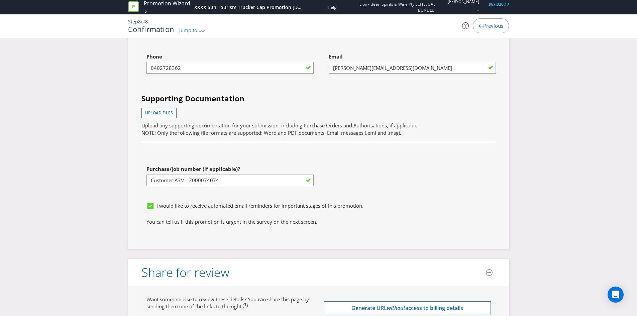
click at [211, 211] on div "I would like to receive automated email reminders for important stages of this …" at bounding box center [320, 207] width 349 height 11
drag, startPoint x: 168, startPoint y: 204, endPoint x: 216, endPoint y: 207, distance: 48.5
click at [216, 207] on span "I would like to receive automated email reminders for important stages of this …" at bounding box center [259, 205] width 207 height 7
click at [252, 220] on p "You can tell us if this promotion is urgent in the survey on the next screen." at bounding box center [318, 221] width 344 height 7
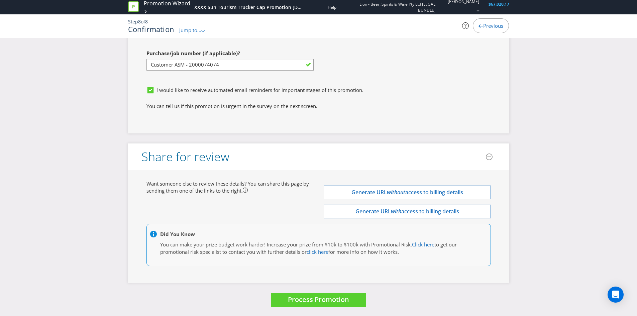
scroll to position [1988, 0]
click at [211, 180] on span "Want someone else to review these details? You can share this page by sending t…" at bounding box center [227, 186] width 162 height 14
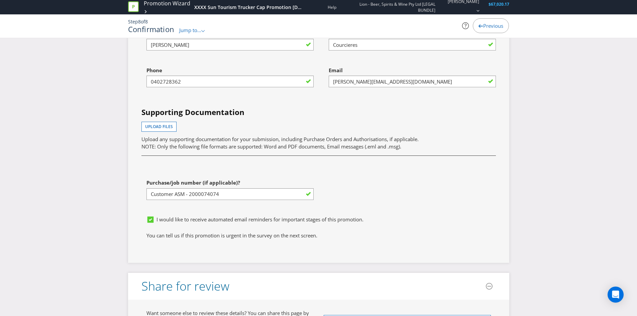
scroll to position [1855, 0]
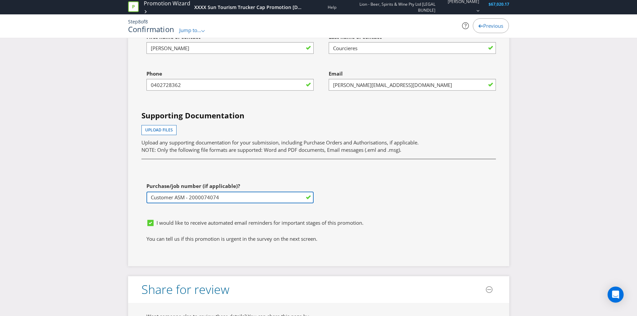
click at [178, 194] on input "Customer ASM - 2000074074" at bounding box center [229, 198] width 167 height 12
click at [172, 199] on input "Customer ASM - 2000074074" at bounding box center [229, 198] width 167 height 12
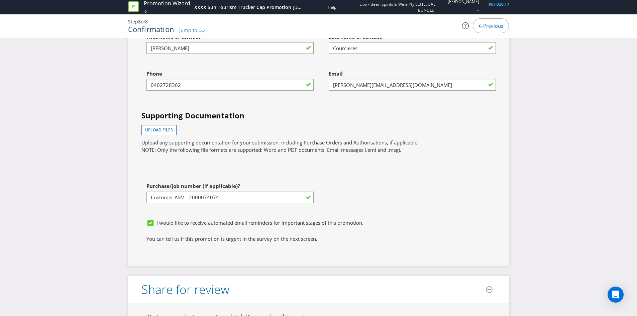
click at [226, 213] on div "Purchase/job number (if applicable)? Customer ASM - 2000074074" at bounding box center [227, 197] width 182 height 37
click at [199, 198] on input "Customer ASM - 2000074074" at bounding box center [229, 198] width 167 height 12
click at [219, 198] on input "Customer ASM - 2000074074" at bounding box center [229, 198] width 167 height 12
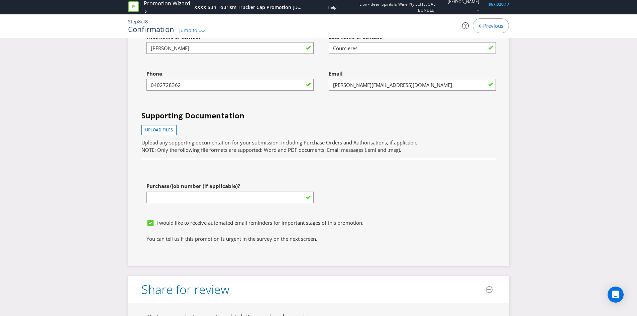
type input "INSERT WBS CODE"
click at [390, 186] on div "First name of contact [PERSON_NAME] Last name of contact Courcieres Phone [PHON…" at bounding box center [318, 123] width 364 height 186
click at [229, 194] on input "INSERT WBS CODE" at bounding box center [229, 198] width 167 height 12
click at [204, 196] on input "INSERT WBS CODE" at bounding box center [229, 198] width 167 height 12
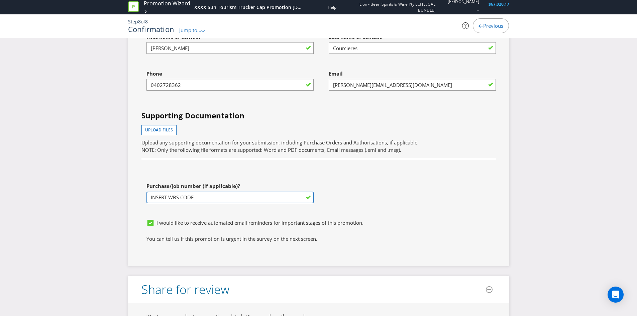
click at [204, 196] on input "INSERT WBS CODE" at bounding box center [229, 198] width 167 height 12
click at [209, 219] on div "I would like to receive automated email reminders for important stages of this …" at bounding box center [318, 225] width 354 height 19
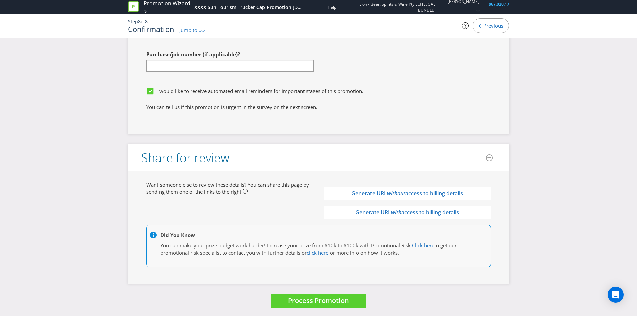
scroll to position [1988, 0]
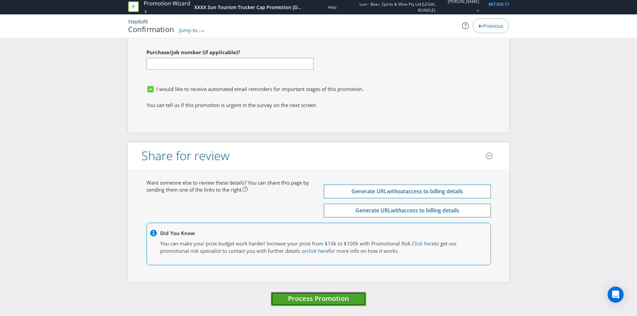
click at [315, 301] on span "Process Promotion" at bounding box center [318, 298] width 61 height 9
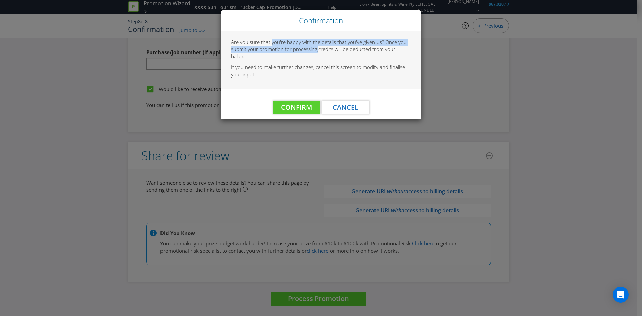
drag, startPoint x: 271, startPoint y: 44, endPoint x: 318, endPoint y: 49, distance: 47.4
click at [318, 49] on span "Are you sure that you're happy with the details that you've given us? Once you …" at bounding box center [318, 46] width 175 height 14
click at [335, 68] on p "If you need to make further changes, cancel this screen to modify and finalise …" at bounding box center [321, 71] width 180 height 14
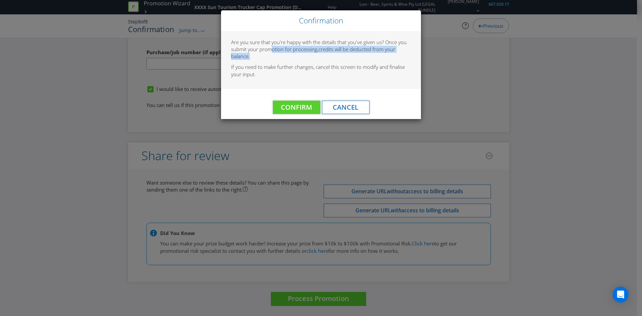
drag, startPoint x: 272, startPoint y: 47, endPoint x: 279, endPoint y: 55, distance: 10.6
click at [279, 55] on p "Are you sure that you're happy with the details that you've given us? Once you …" at bounding box center [321, 49] width 180 height 21
click at [333, 112] on button "Cancel" at bounding box center [345, 107] width 47 height 13
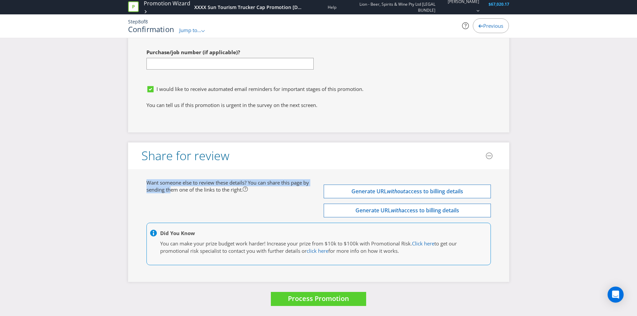
drag, startPoint x: 172, startPoint y: 190, endPoint x: 244, endPoint y: 199, distance: 72.7
click at [244, 199] on div "Want someone else to review these details? You can share this page by sending t…" at bounding box center [318, 225] width 354 height 93
click at [254, 209] on div "Want someone else to review these details? You can share this page by sending t…" at bounding box center [318, 225] width 354 height 93
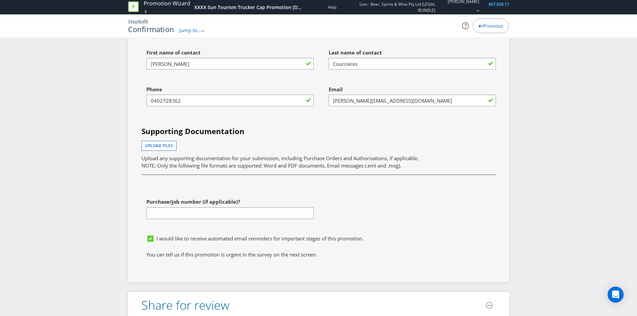
scroll to position [1821, 0]
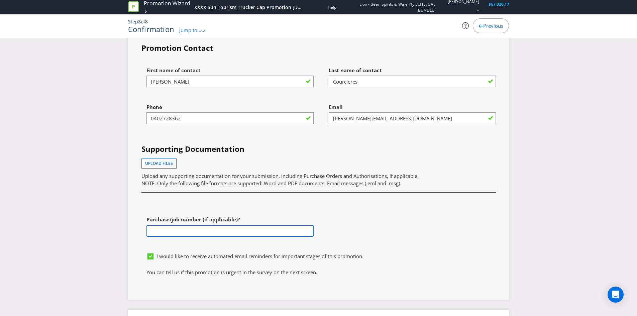
click at [184, 230] on input "text" at bounding box center [229, 231] width 167 height 12
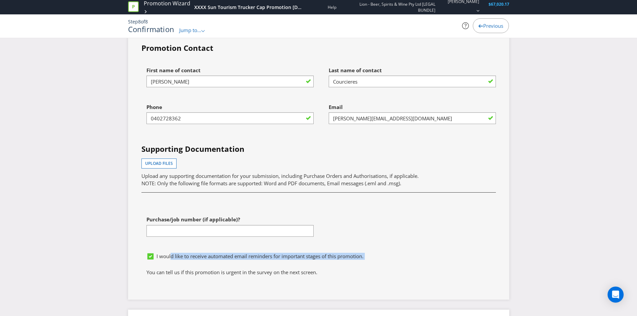
drag, startPoint x: 171, startPoint y: 253, endPoint x: 243, endPoint y: 262, distance: 72.5
click at [243, 262] on div "I would like to receive automated email reminders for important stages of this …" at bounding box center [320, 258] width 349 height 11
click at [233, 275] on p "You can tell us if this promotion is urgent in the survey on the next screen." at bounding box center [318, 272] width 344 height 7
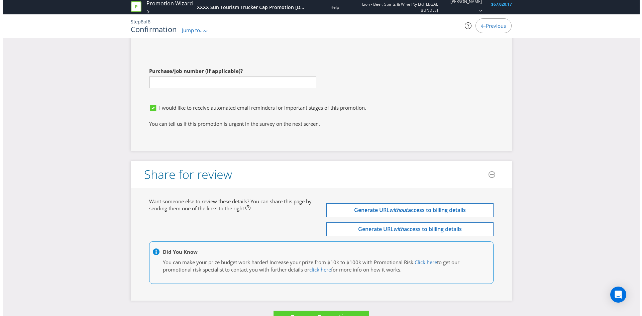
scroll to position [1988, 0]
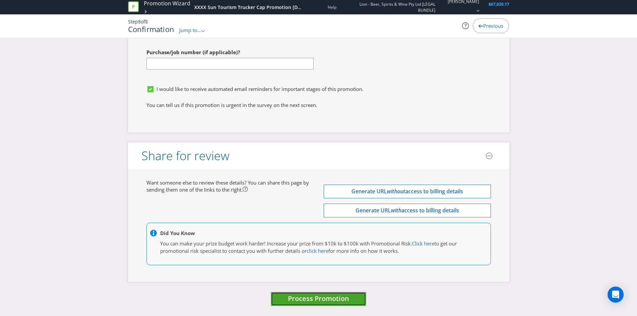
click at [334, 300] on span "Process Promotion" at bounding box center [318, 298] width 61 height 9
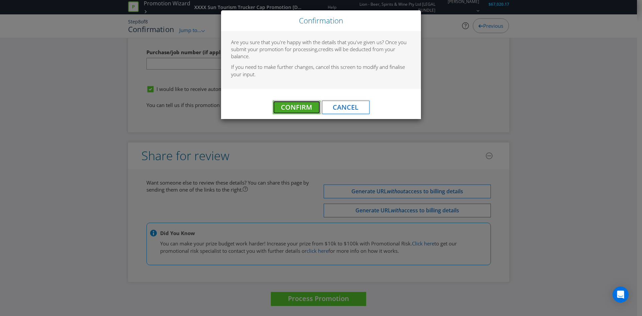
click at [290, 104] on span "Confirm" at bounding box center [296, 107] width 31 height 9
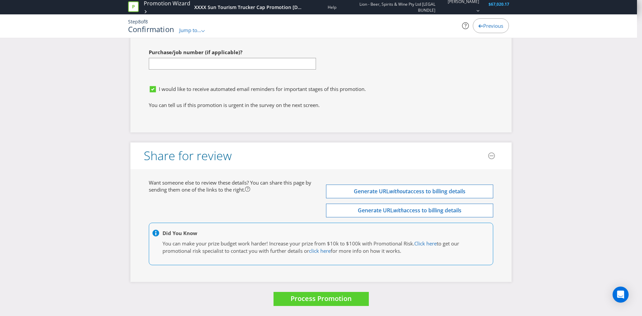
scroll to position [0, 0]
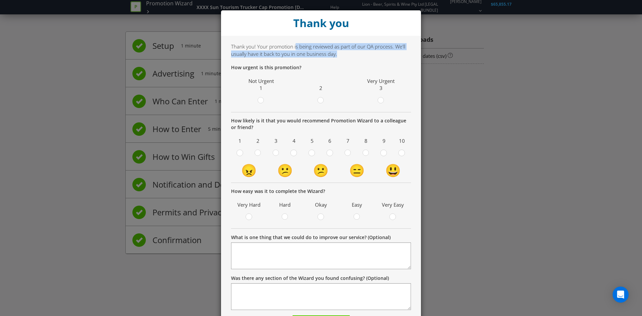
drag, startPoint x: 292, startPoint y: 50, endPoint x: 378, endPoint y: 50, distance: 86.2
click at [378, 50] on div "Thank you! Your promotion is being reviewed as part of our QA process. We'll us…" at bounding box center [321, 186] width 180 height 286
click at [364, 54] on div "Thank you! Your promotion is being reviewed as part of our QA process. We'll us…" at bounding box center [321, 186] width 180 height 286
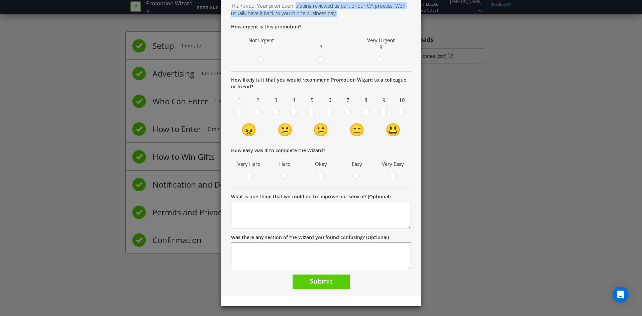
scroll to position [41, 0]
click at [307, 15] on span "Thank you! Your promotion is being reviewed as part of our QA process. We'll us…" at bounding box center [318, 9] width 174 height 14
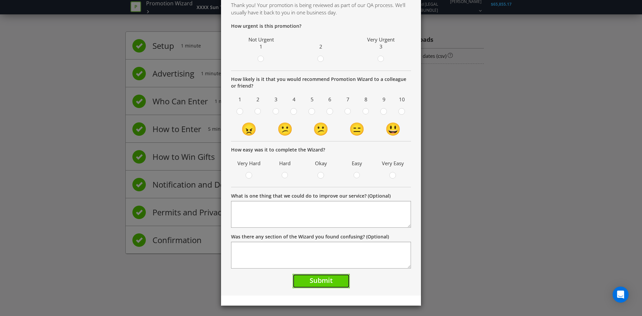
click at [311, 280] on span "Submit" at bounding box center [321, 280] width 23 height 9
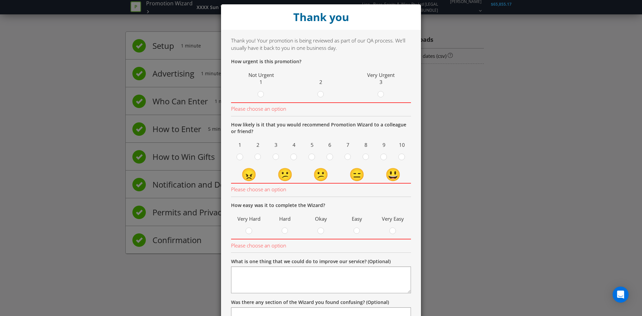
scroll to position [0, 0]
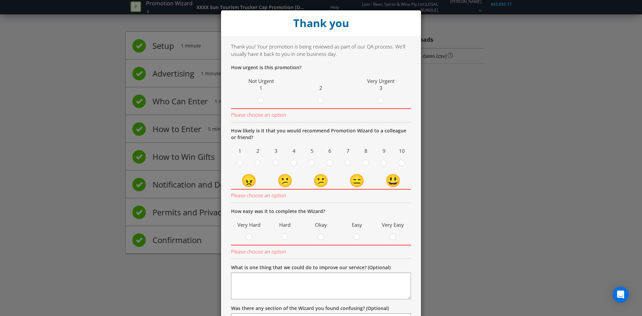
click at [325, 98] on span at bounding box center [325, 101] width 1 height 6
click at [0, 0] on input "radio" at bounding box center [0, 0] width 0 height 0
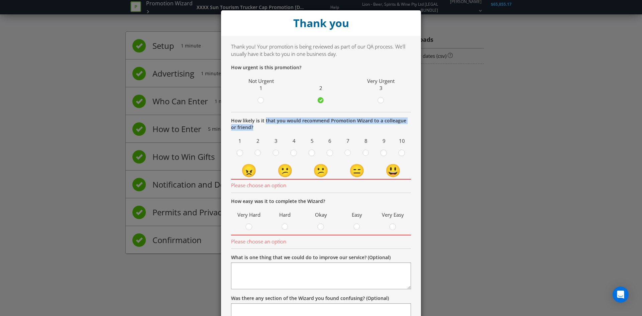
drag, startPoint x: 262, startPoint y: 122, endPoint x: 331, endPoint y: 126, distance: 69.0
click at [331, 126] on p "How likely is it that you would recommend Promotion Wizard to a colleague or fr…" at bounding box center [321, 123] width 180 height 13
click at [392, 168] on td "😃" at bounding box center [393, 170] width 36 height 18
click at [401, 150] on icon at bounding box center [401, 152] width 7 height 7
click at [0, 0] on input "radio" at bounding box center [0, 0] width 0 height 0
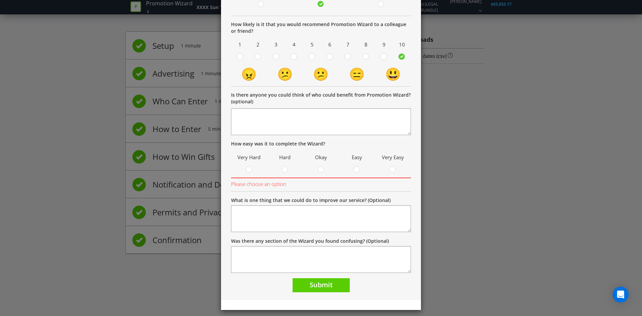
scroll to position [100, 0]
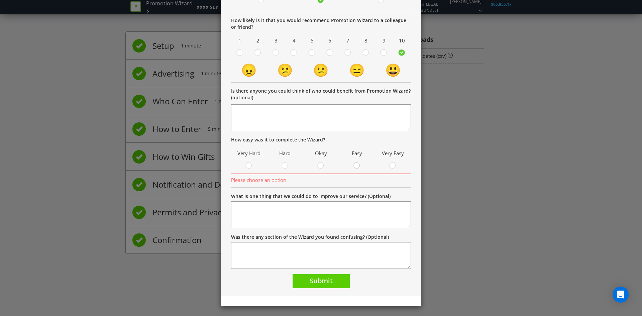
click at [356, 168] on circle at bounding box center [357, 165] width 6 height 6
click at [0, 0] on input "radio" at bounding box center [0, 0] width 0 height 0
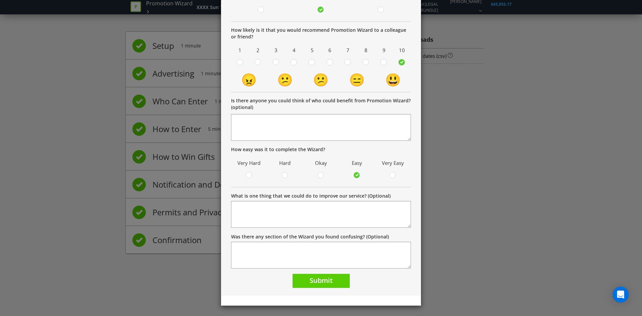
scroll to position [91, 0]
click at [312, 283] on span "Submit" at bounding box center [321, 280] width 23 height 9
